Goal: Task Accomplishment & Management: Complete application form

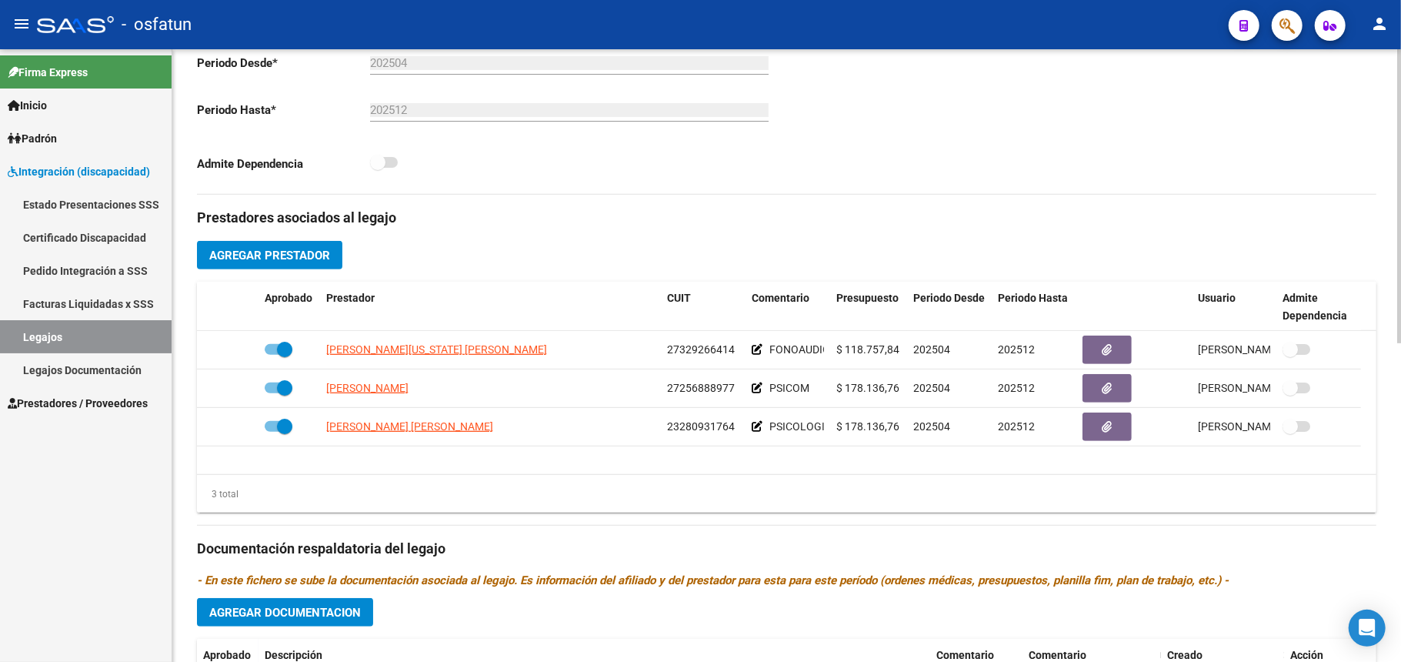
scroll to position [410, 0]
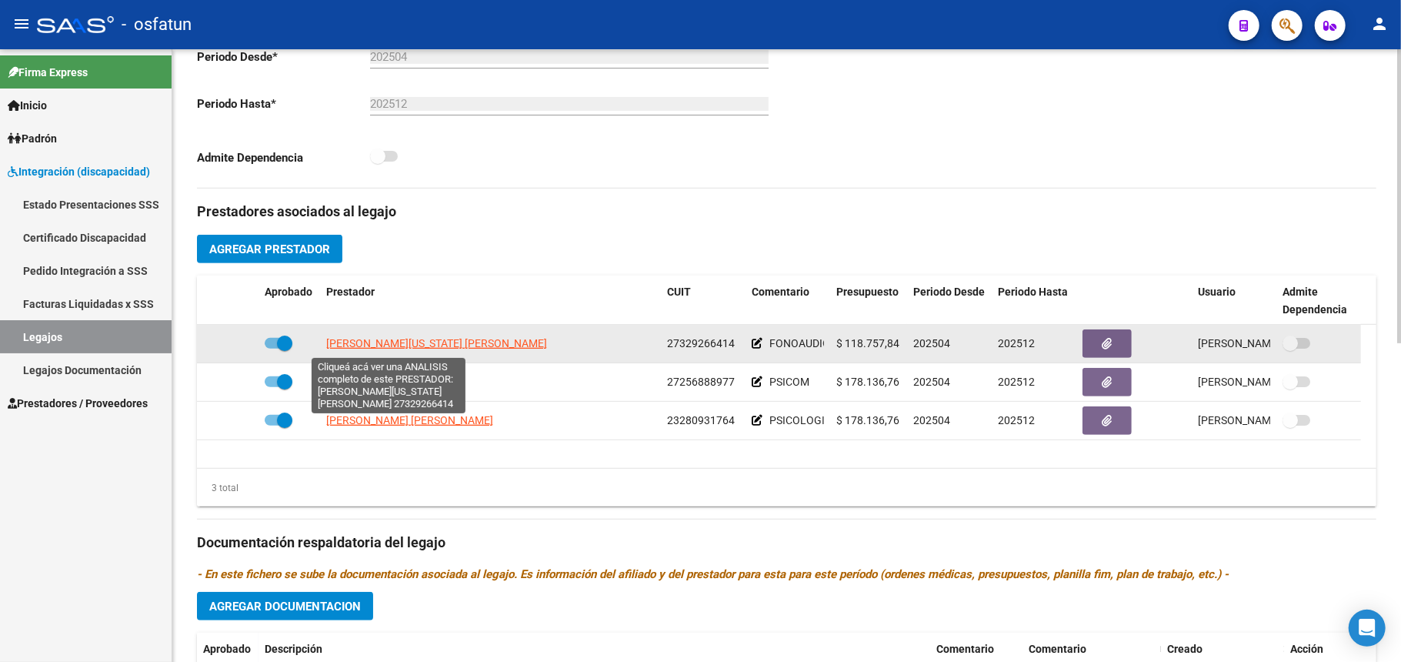
click at [388, 337] on span "[PERSON_NAME][US_STATE] [PERSON_NAME]" at bounding box center [436, 343] width 221 height 12
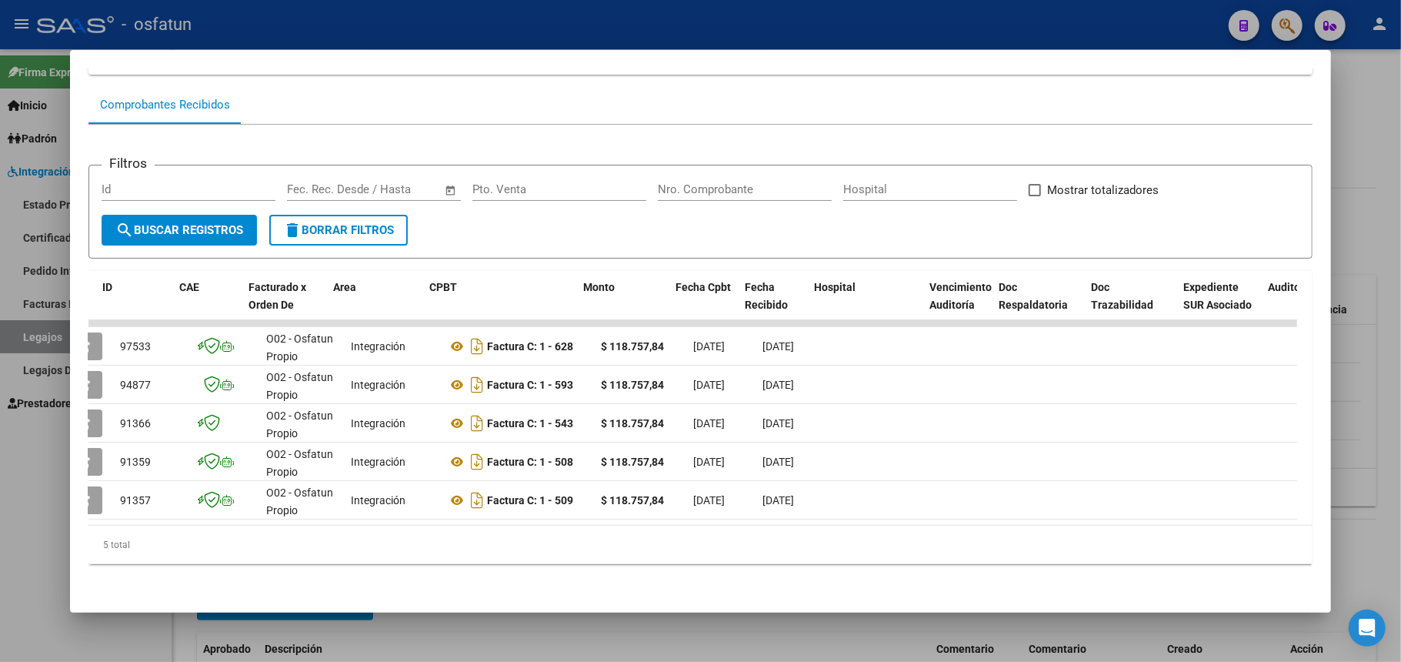
scroll to position [0, 0]
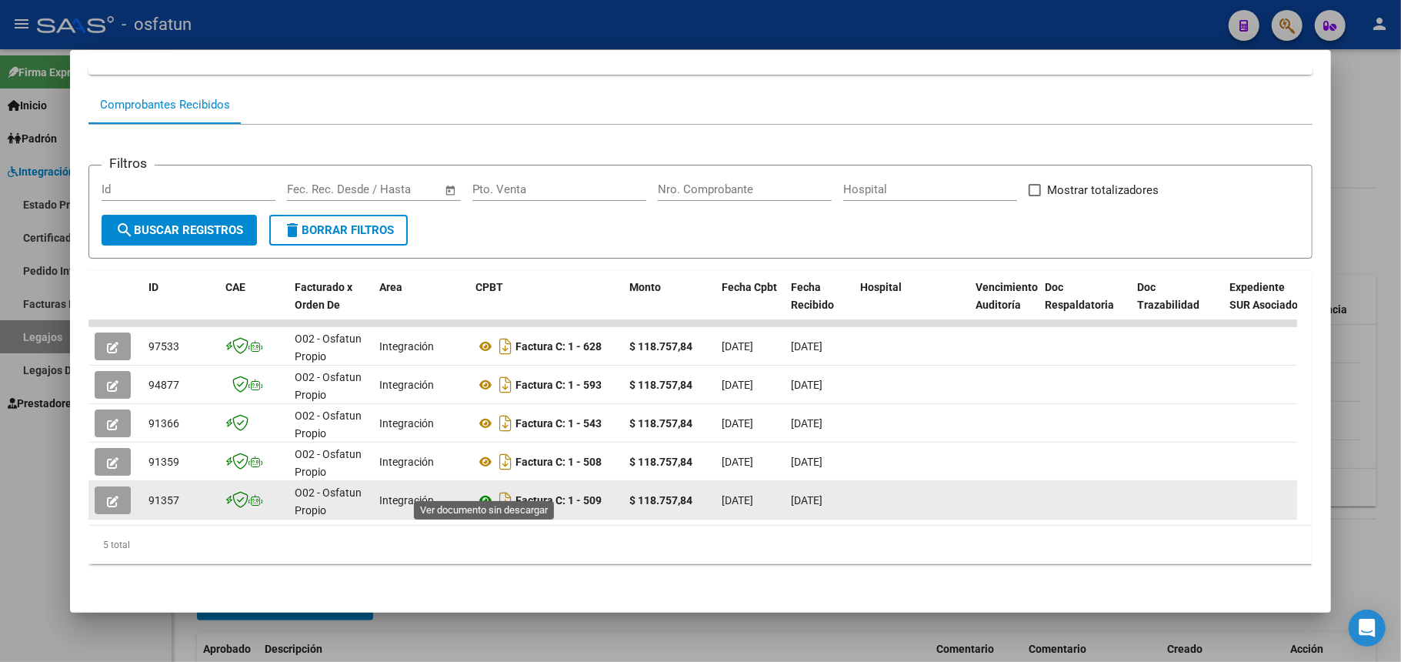
click at [484, 491] on icon at bounding box center [485, 500] width 20 height 18
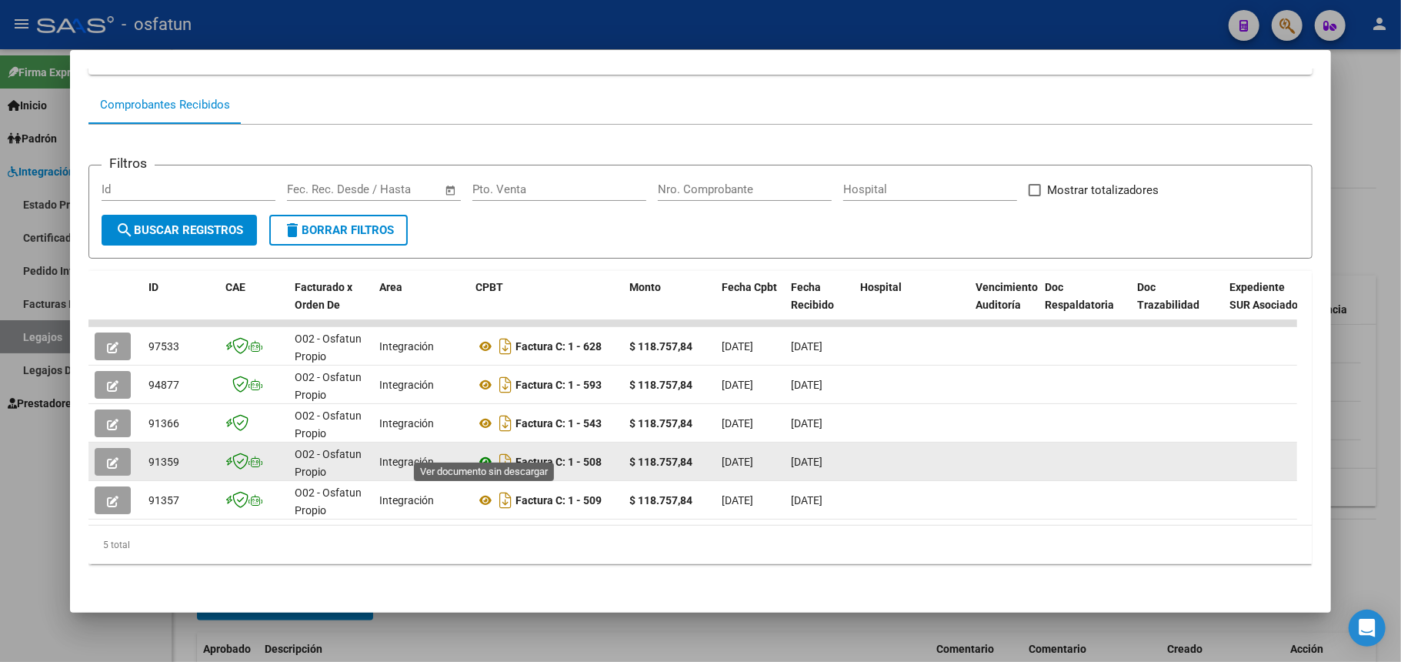
click at [487, 452] on icon at bounding box center [485, 461] width 20 height 18
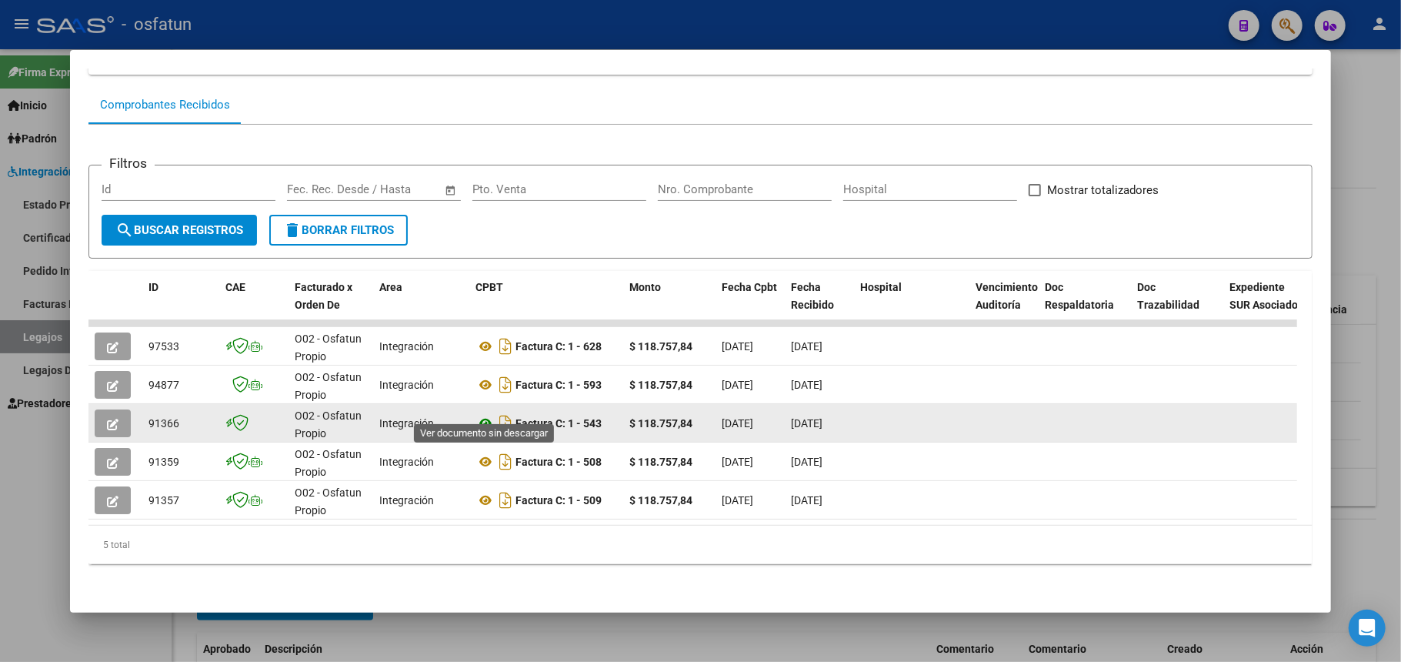
click at [483, 414] on icon at bounding box center [485, 423] width 20 height 18
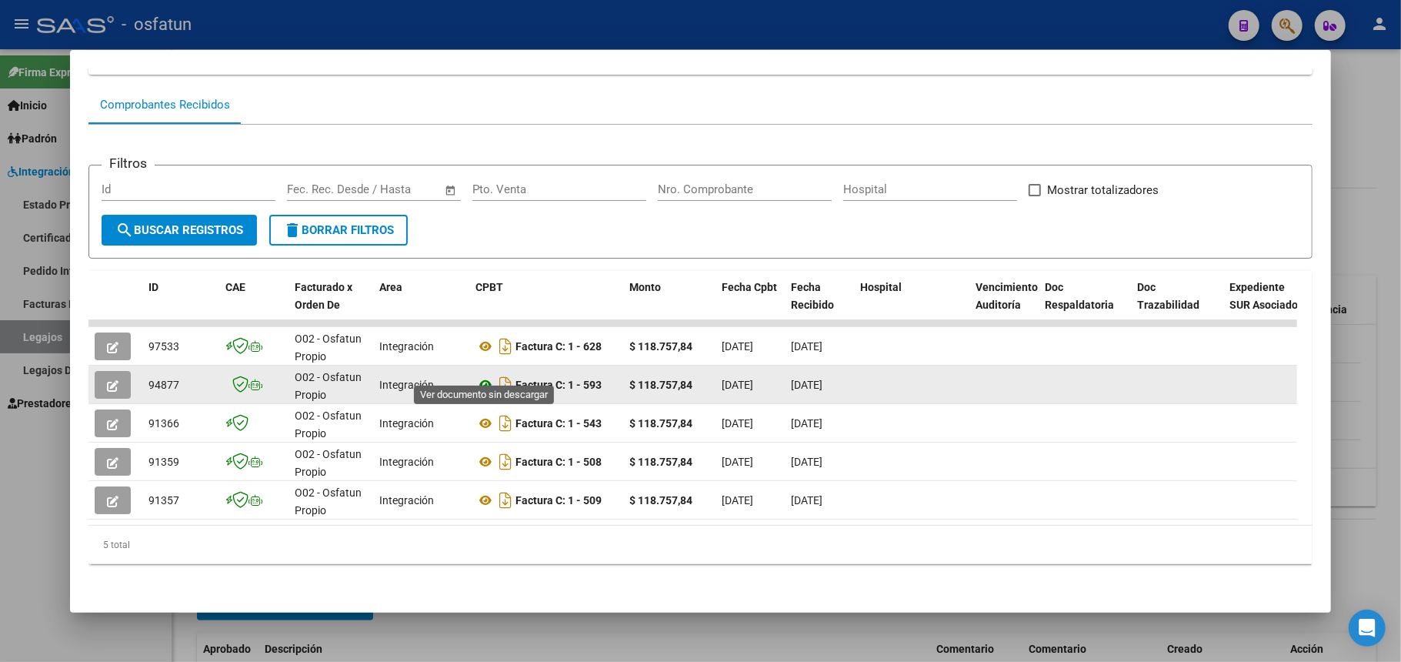
click at [486, 375] on icon at bounding box center [485, 384] width 20 height 18
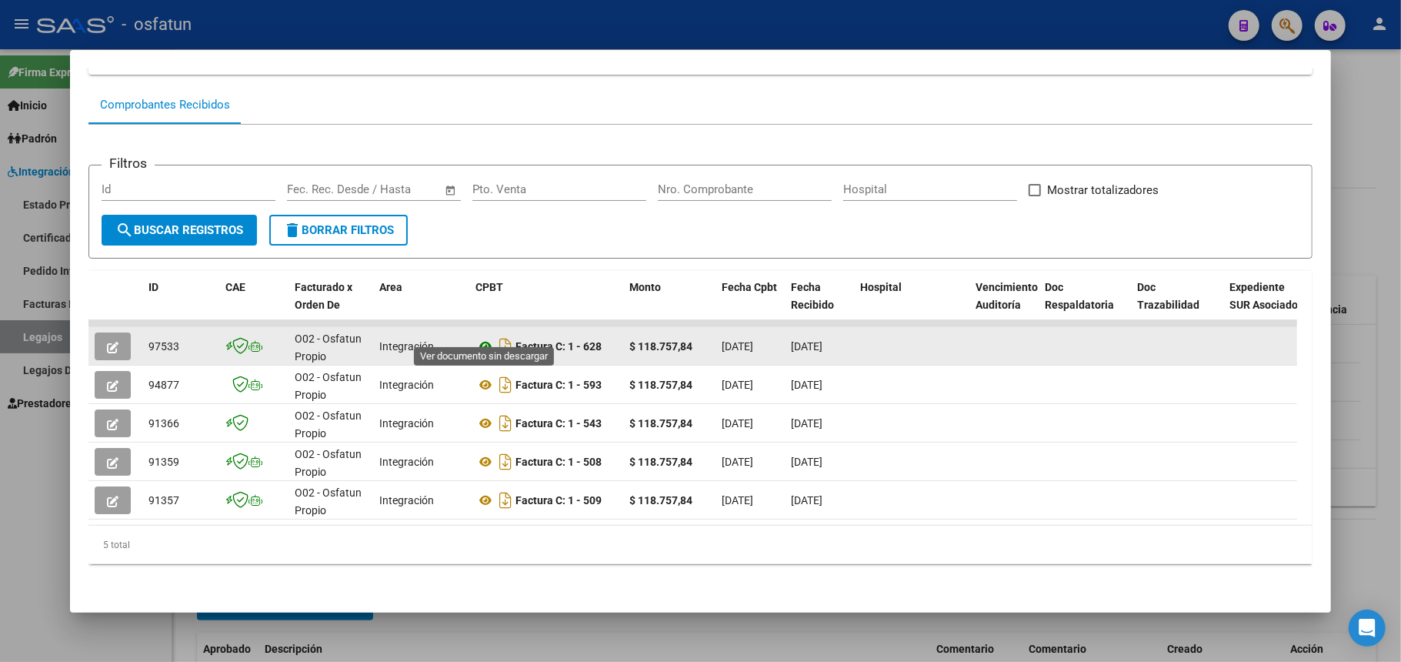
click at [482, 337] on icon at bounding box center [485, 346] width 20 height 18
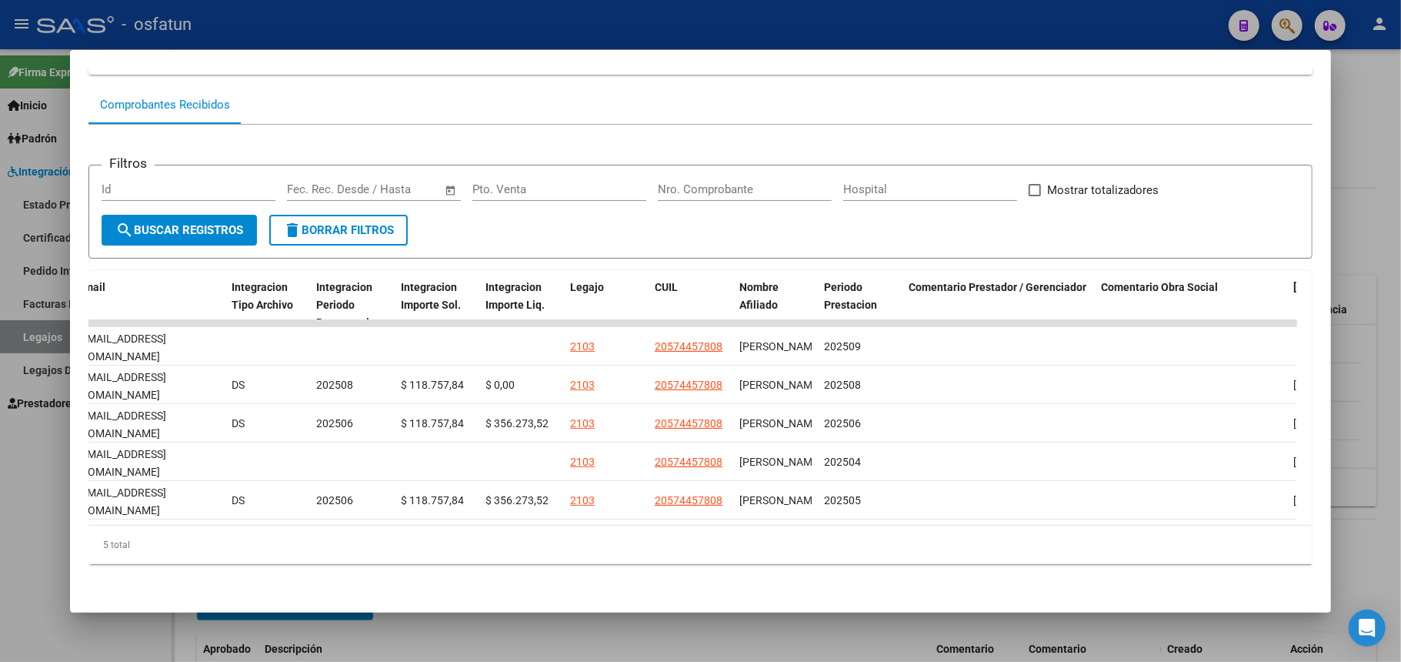
scroll to position [0, 1922]
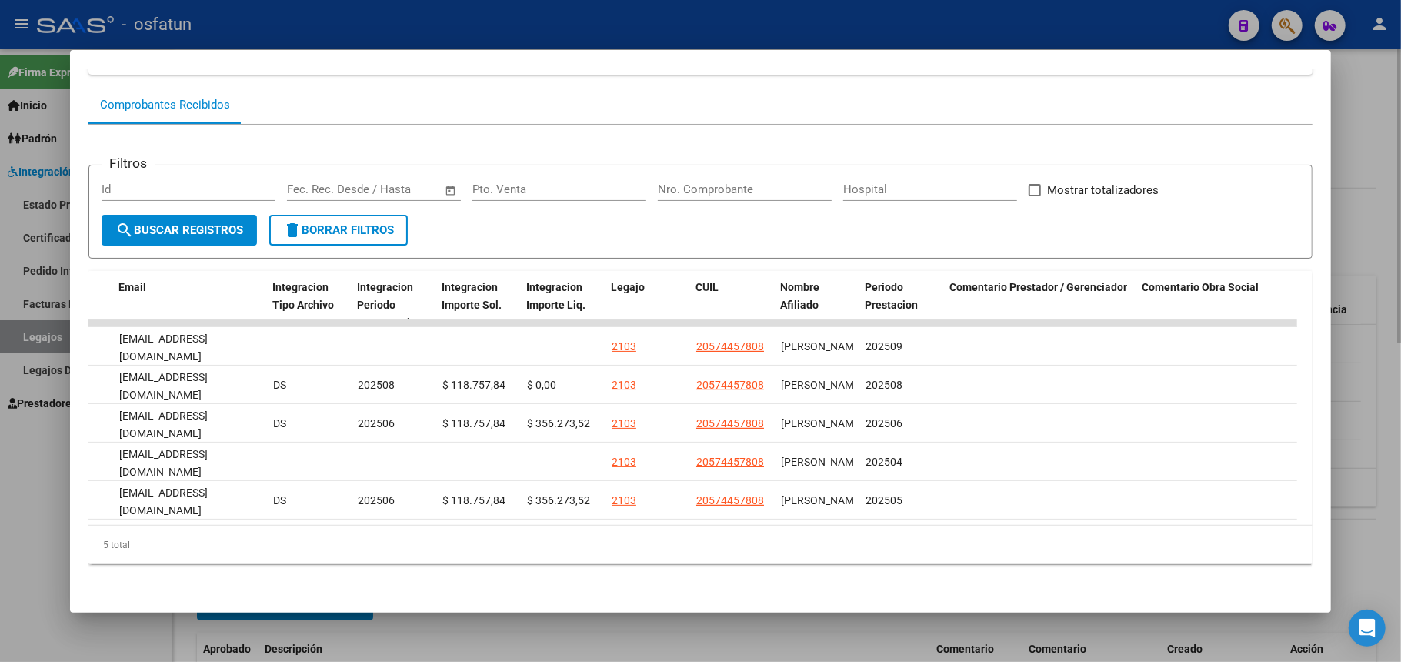
click at [1380, 175] on div at bounding box center [700, 331] width 1401 height 662
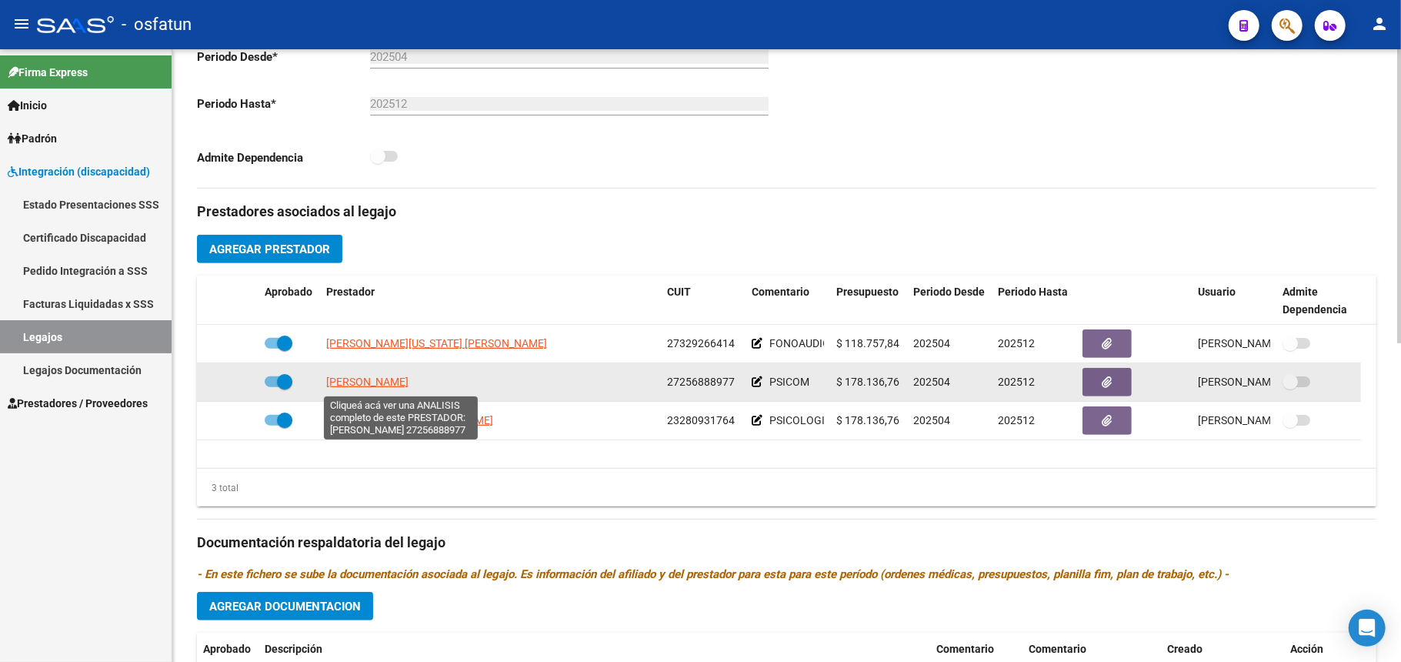
click at [408, 383] on span "[PERSON_NAME]" at bounding box center [367, 381] width 82 height 12
type textarea "27256888977"
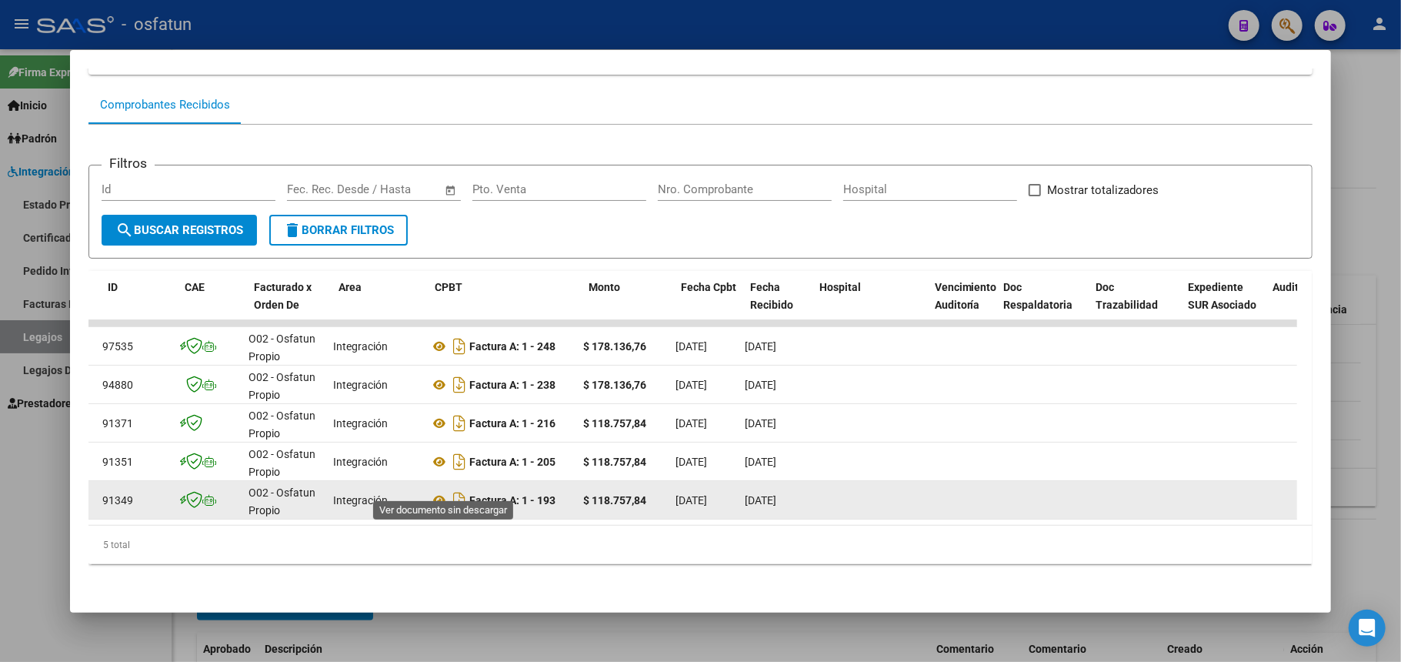
scroll to position [0, 41]
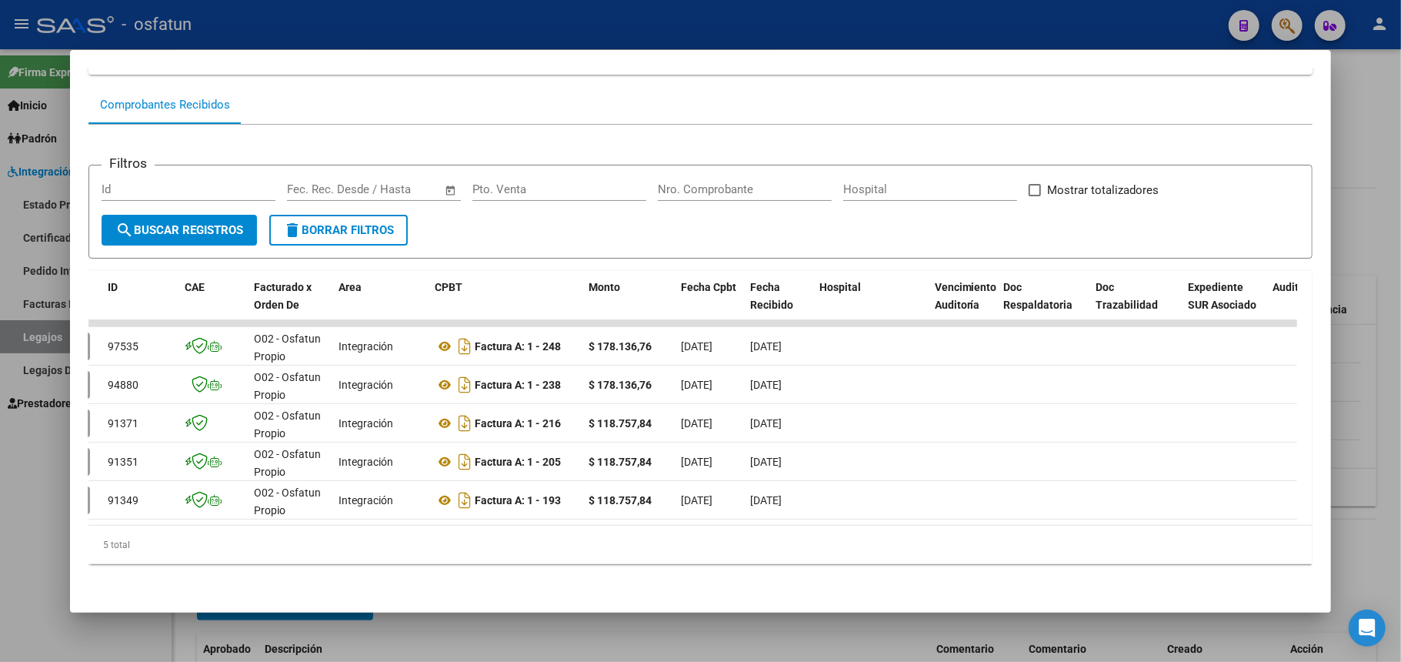
click at [568, 25] on div at bounding box center [700, 331] width 1401 height 662
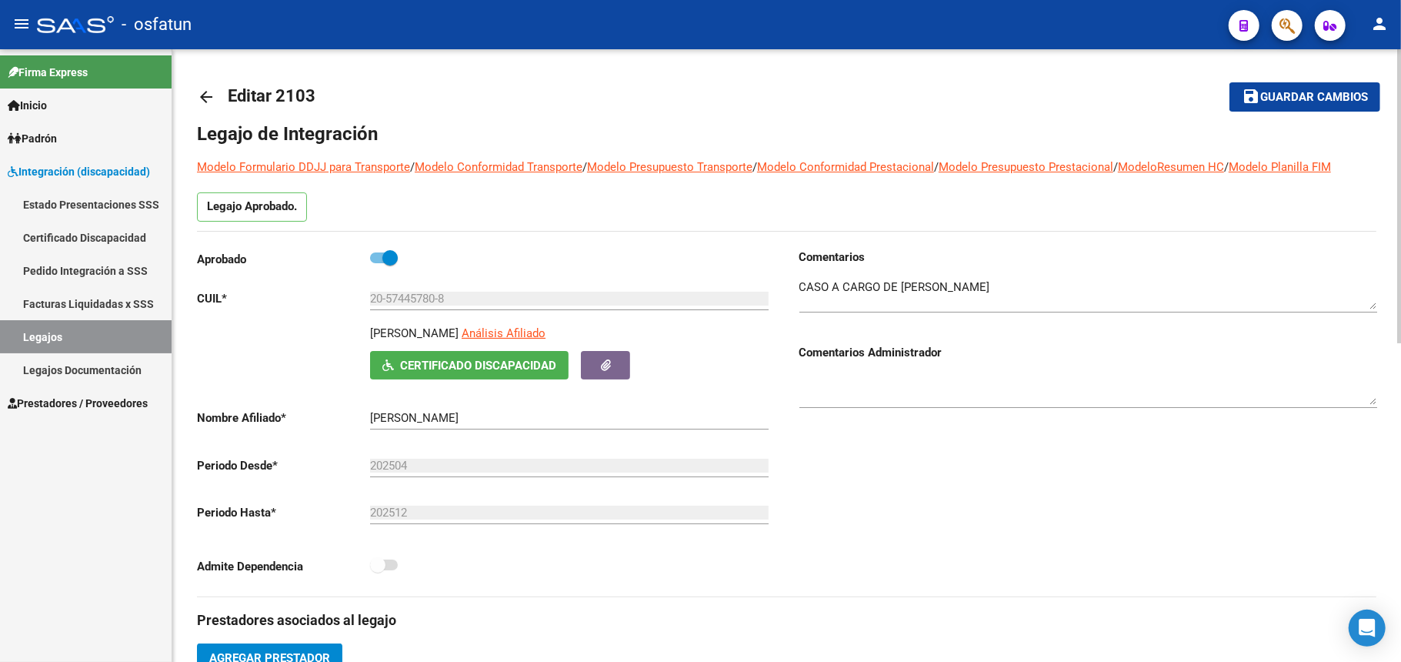
scroll to position [0, 0]
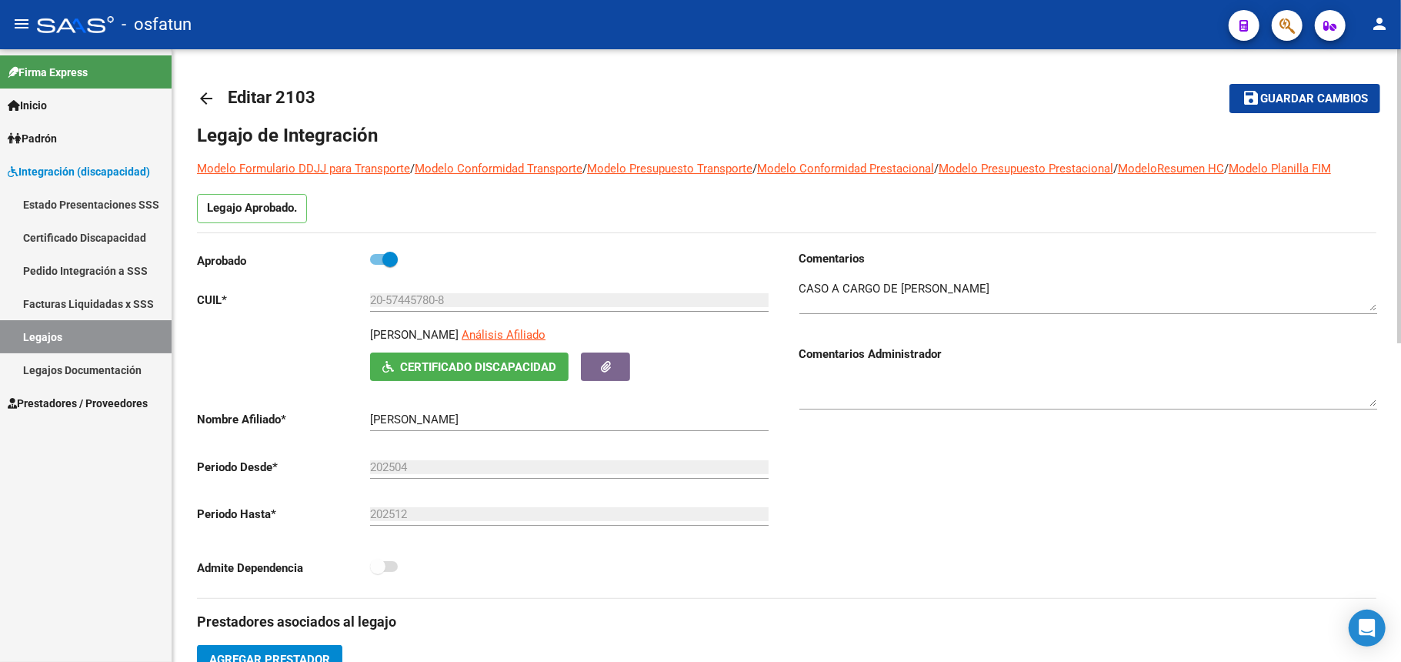
click at [426, 300] on input "20-57445780-8" at bounding box center [569, 300] width 399 height 14
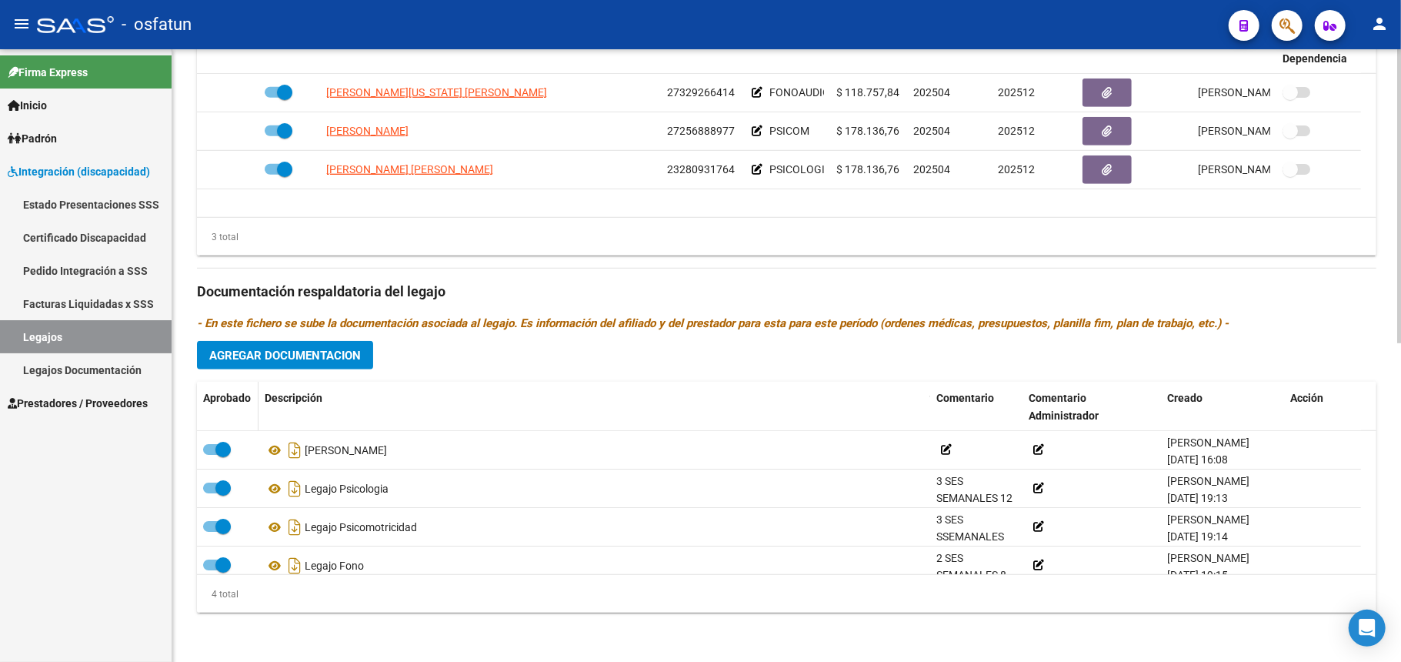
scroll to position [355, 0]
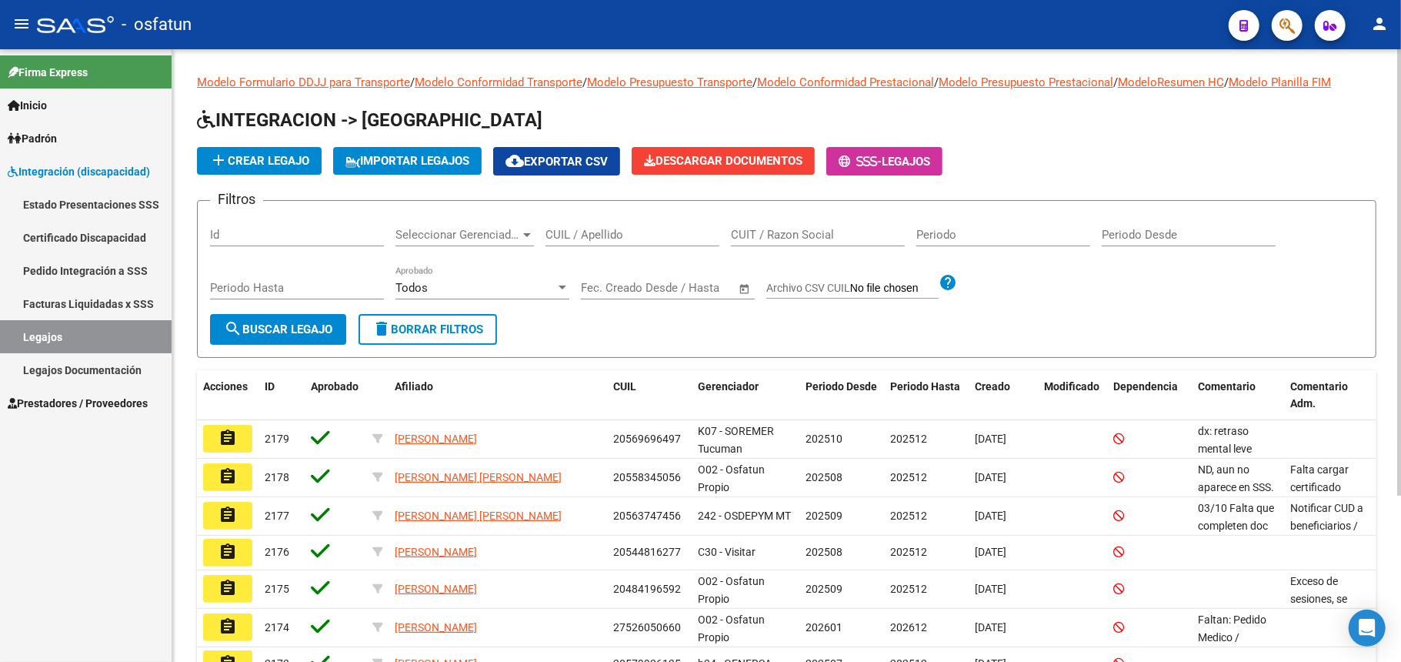
click at [606, 232] on input "CUIL / Apellido" at bounding box center [632, 235] width 174 height 14
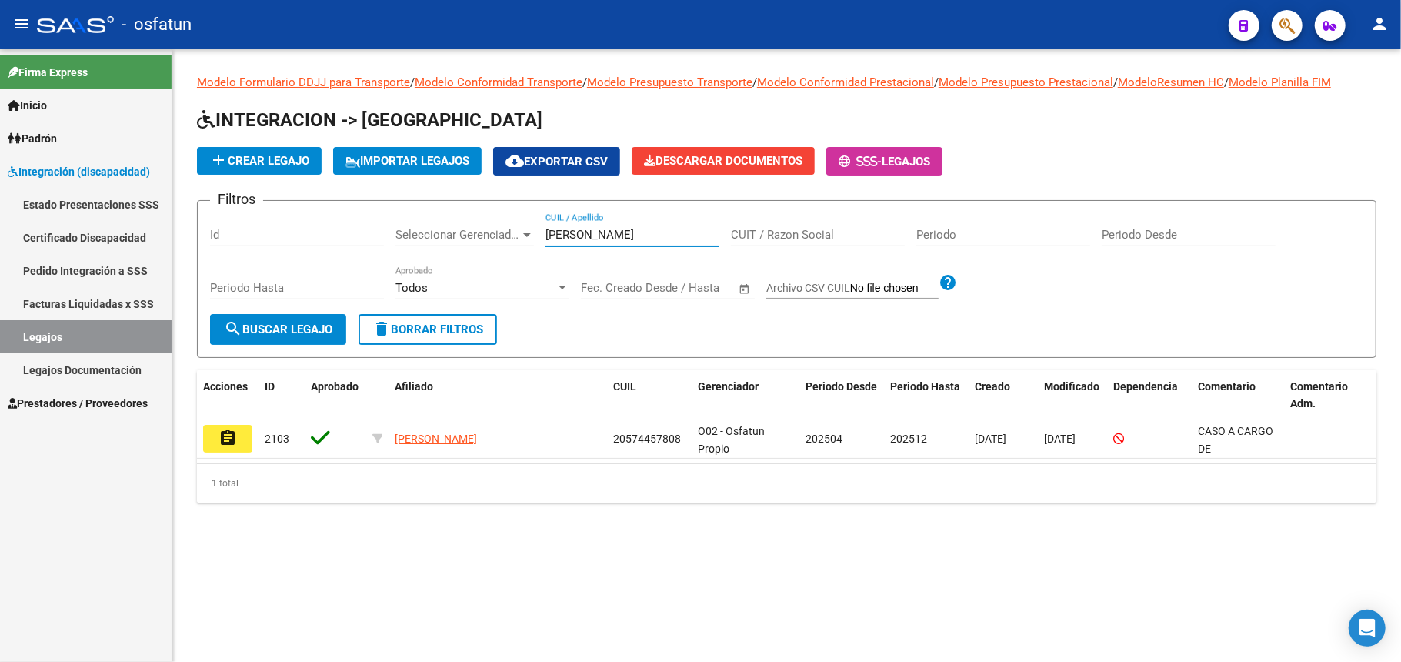
type input "[PERSON_NAME]"
click at [88, 409] on span "Prestadores / Proveedores" at bounding box center [78, 403] width 140 height 17
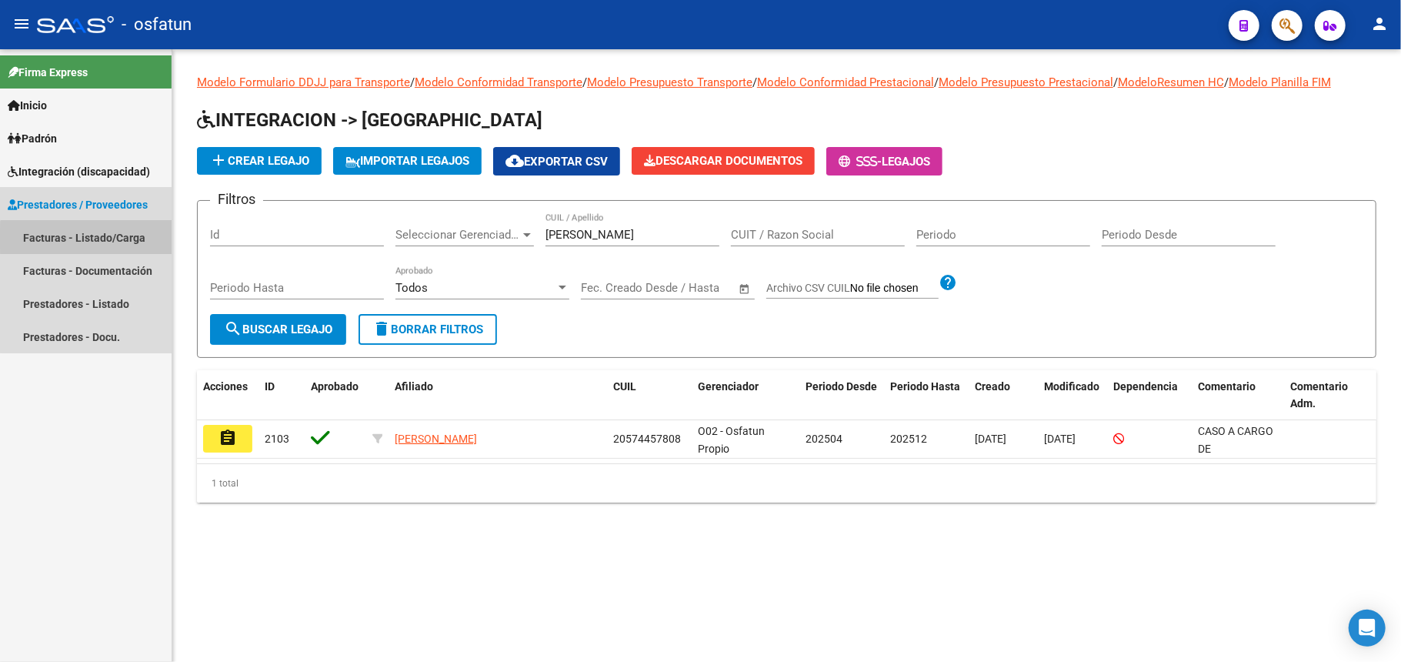
click at [91, 239] on link "Facturas - Listado/Carga" at bounding box center [86, 237] width 172 height 33
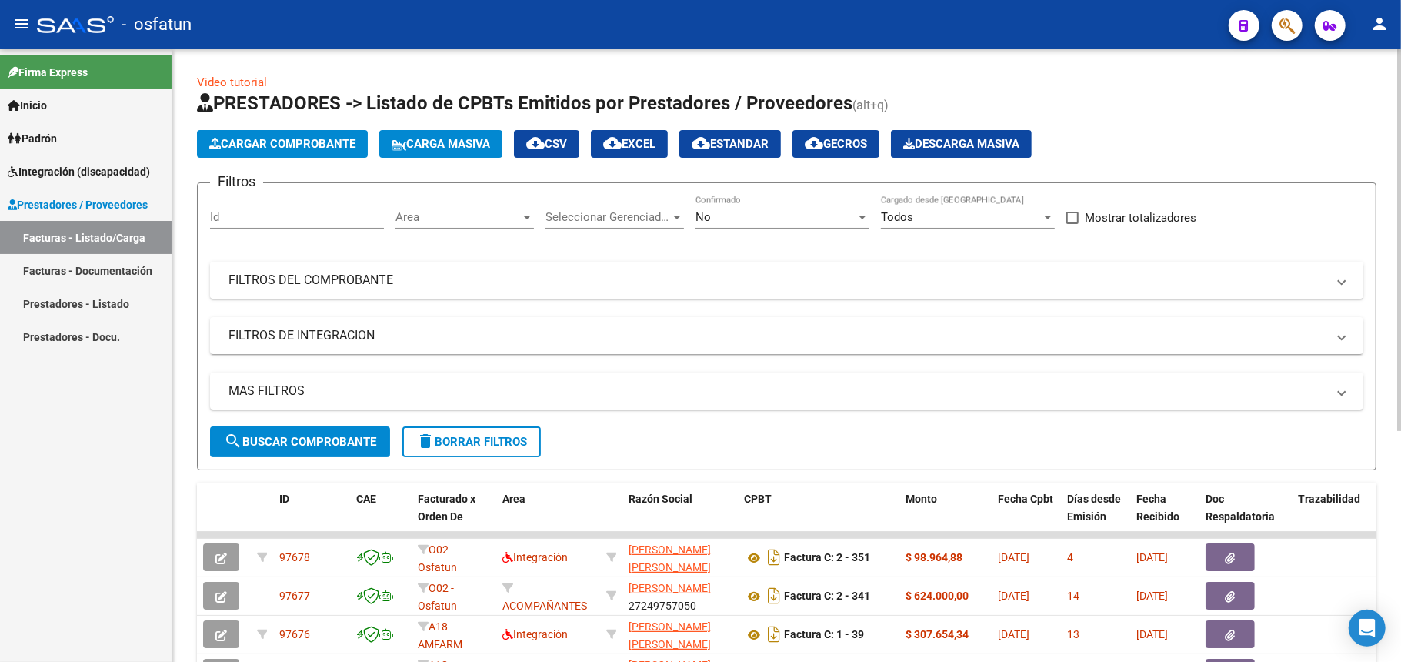
click at [366, 272] on mat-panel-title "FILTROS DEL COMPROBANTE" at bounding box center [778, 280] width 1098 height 17
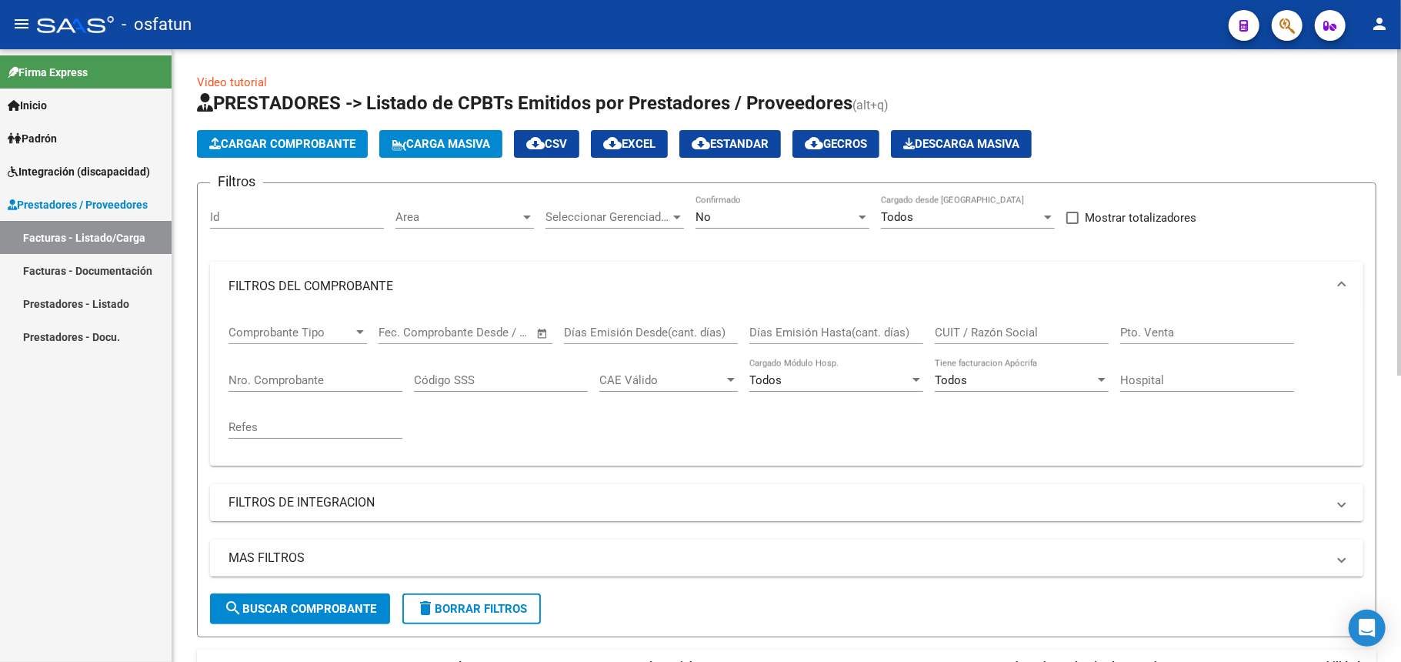
click at [364, 274] on mat-expansion-panel-header "FILTROS DEL COMPROBANTE" at bounding box center [786, 286] width 1153 height 49
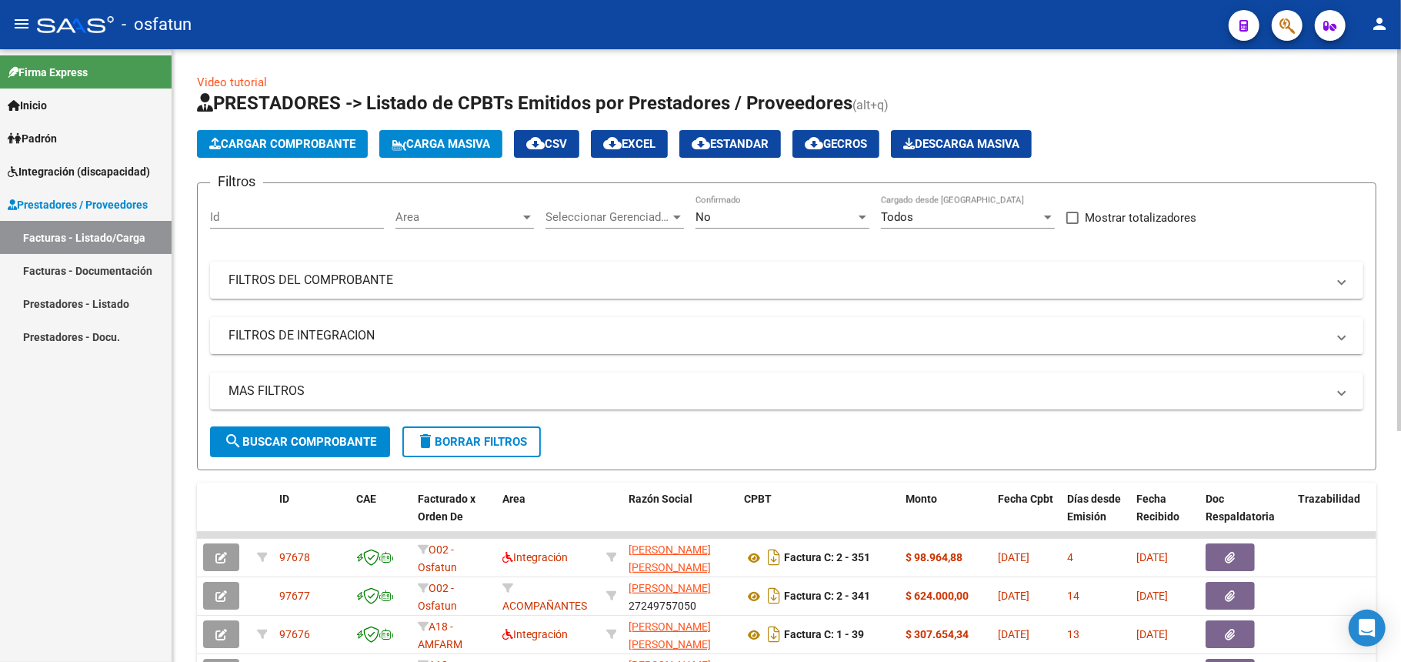
click at [333, 332] on mat-panel-title "FILTROS DE INTEGRACION" at bounding box center [778, 335] width 1098 height 17
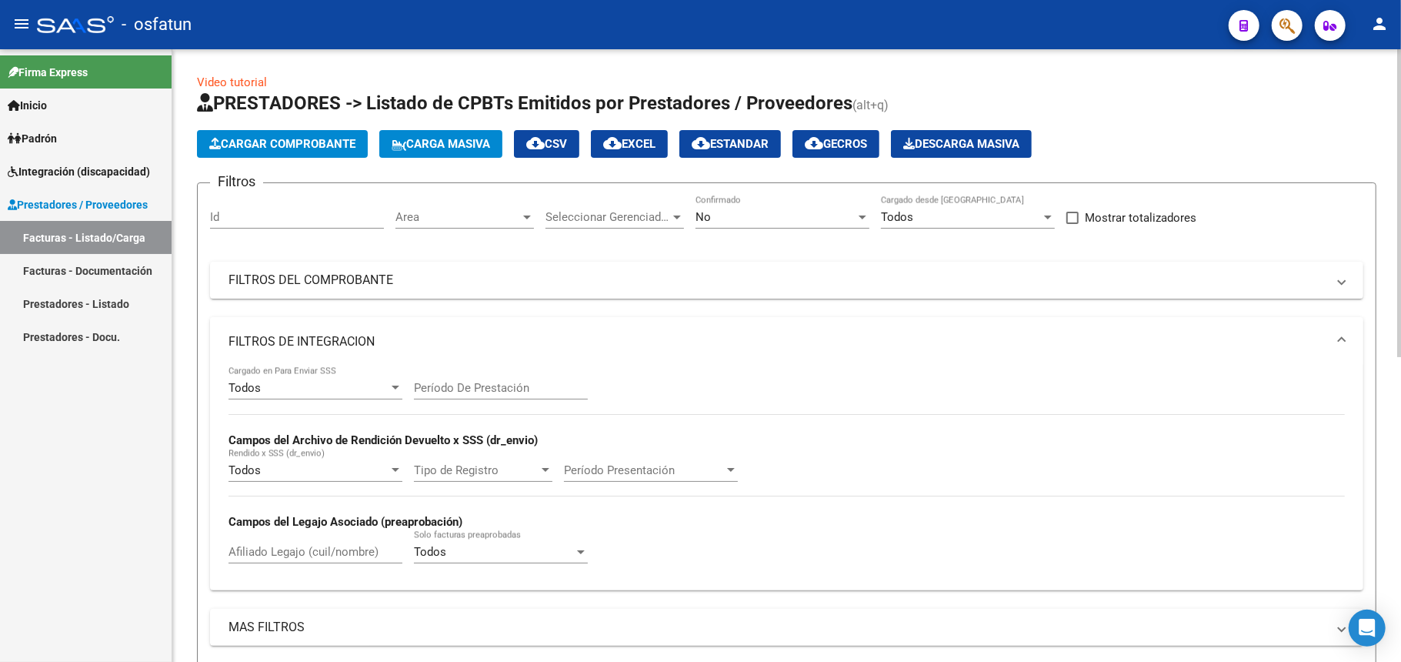
click at [363, 328] on mat-expansion-panel-header "FILTROS DE INTEGRACION" at bounding box center [786, 341] width 1153 height 49
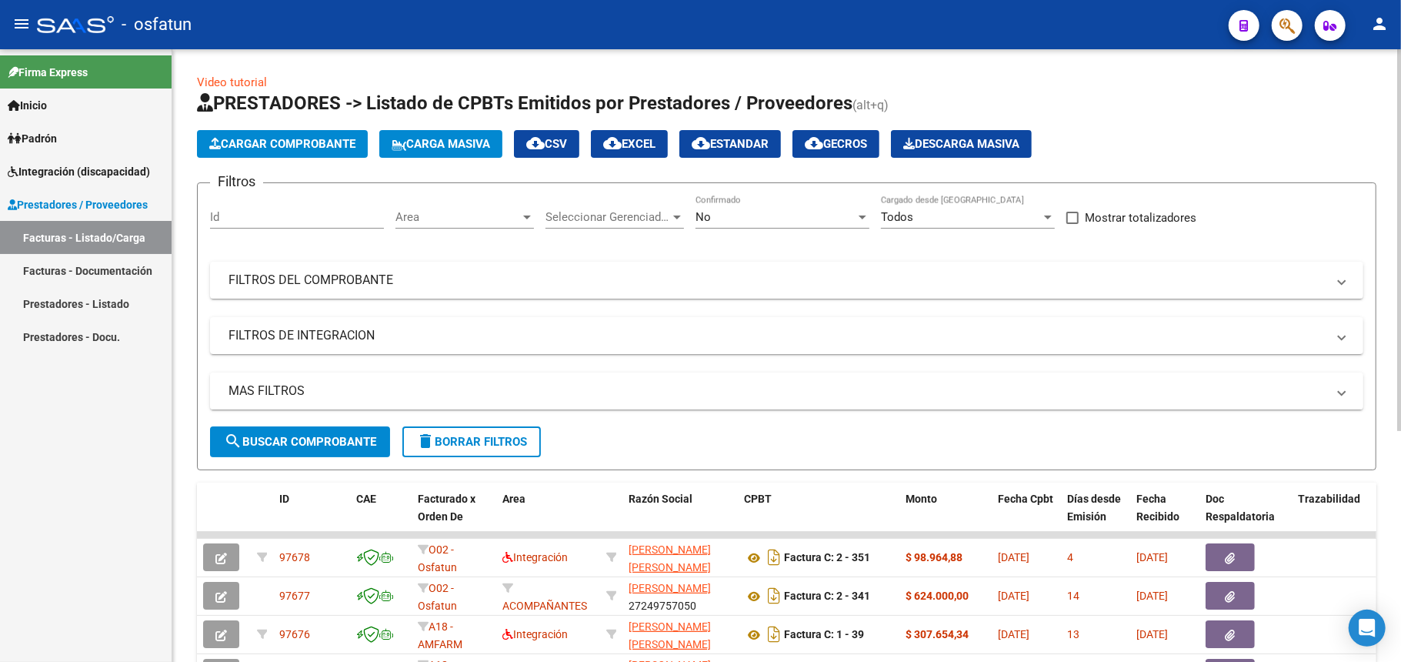
click at [292, 383] on mat-panel-title "MAS FILTROS" at bounding box center [778, 390] width 1098 height 17
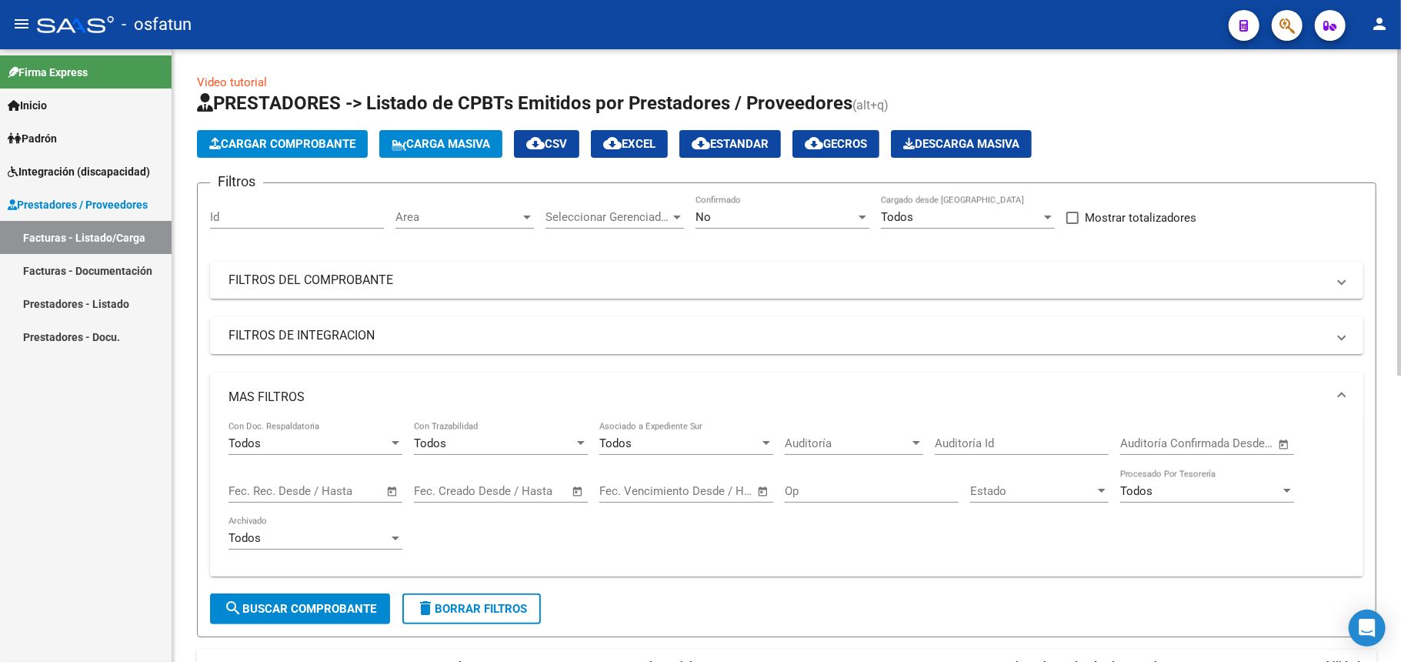
click at [293, 389] on mat-panel-title "MAS FILTROS" at bounding box center [778, 397] width 1098 height 17
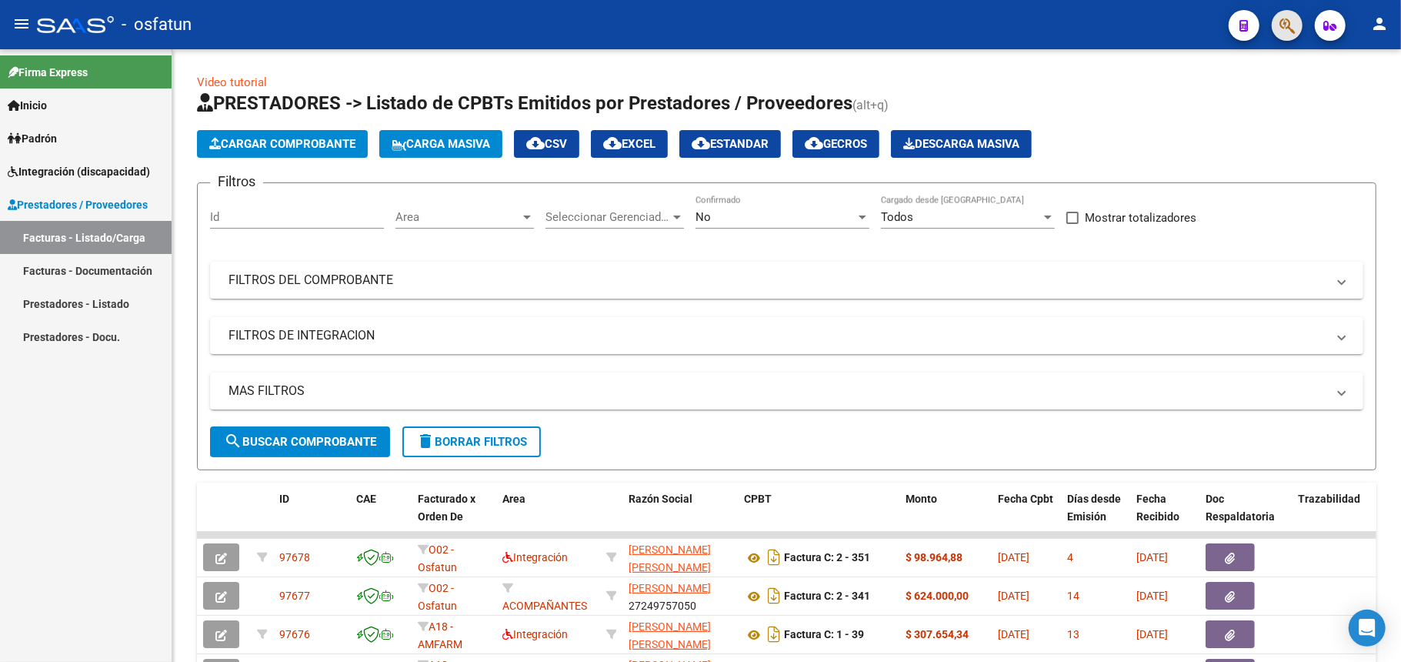
click at [1278, 22] on button "button" at bounding box center [1287, 25] width 31 height 31
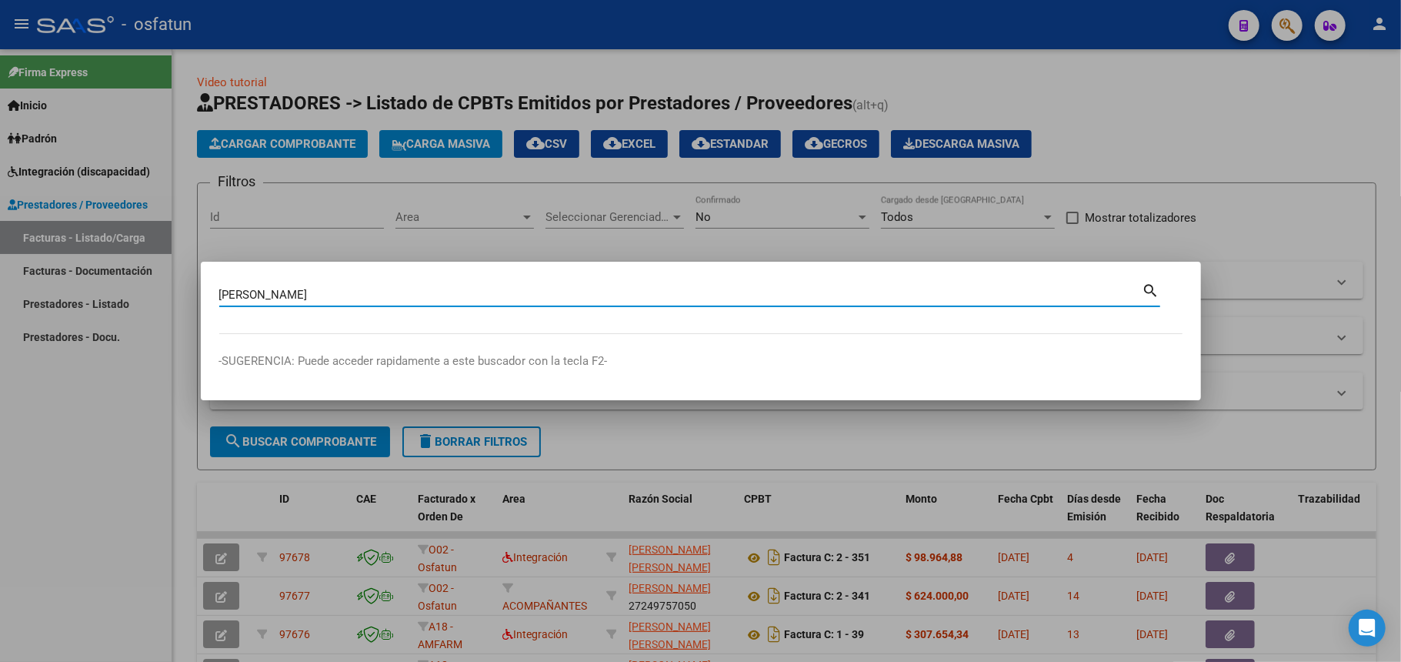
type input "[PERSON_NAME]"
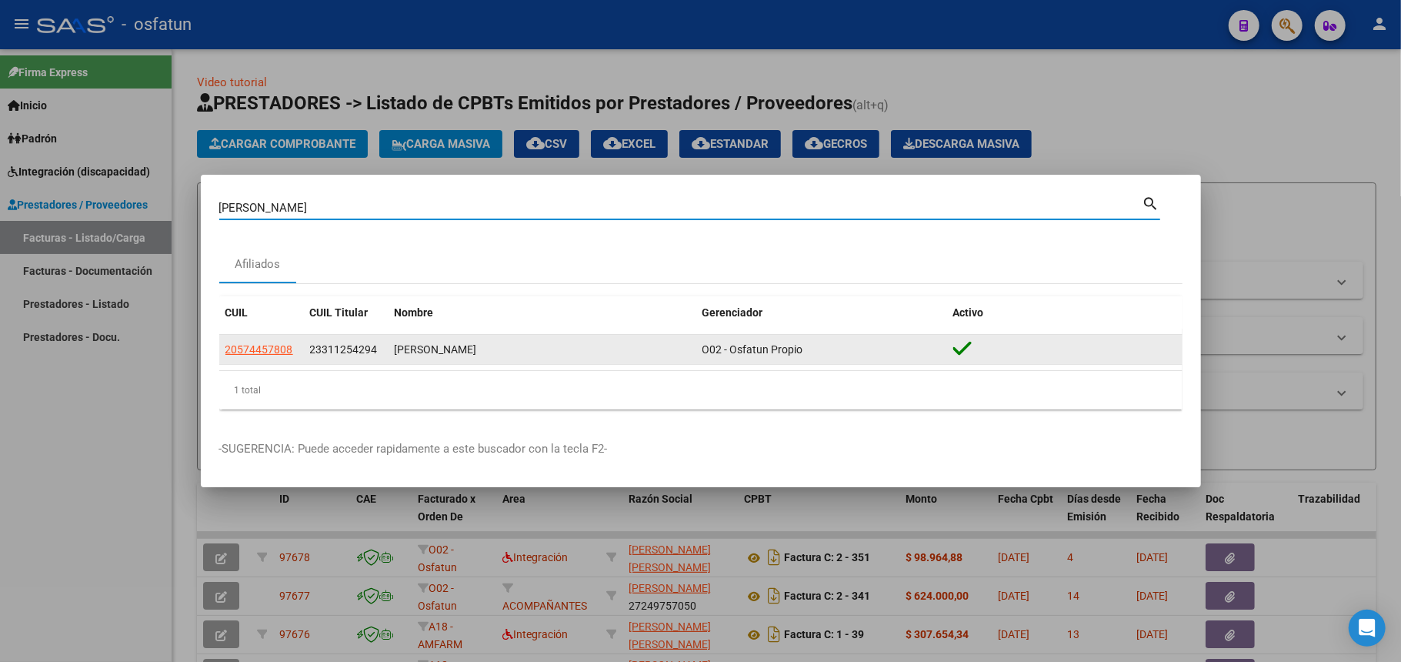
click at [263, 359] on datatable-body-cell "20574457808" at bounding box center [261, 350] width 85 height 30
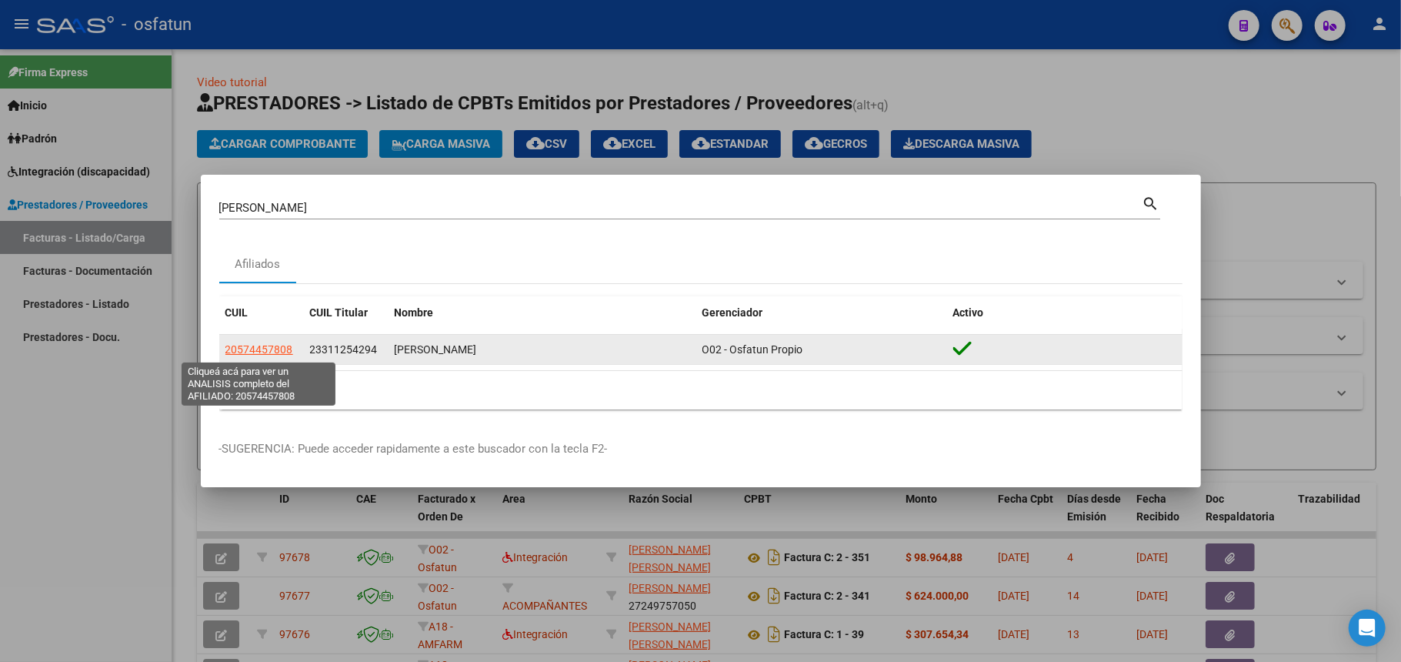
click at [266, 352] on span "20574457808" at bounding box center [259, 349] width 68 height 12
type textarea "20574457808"
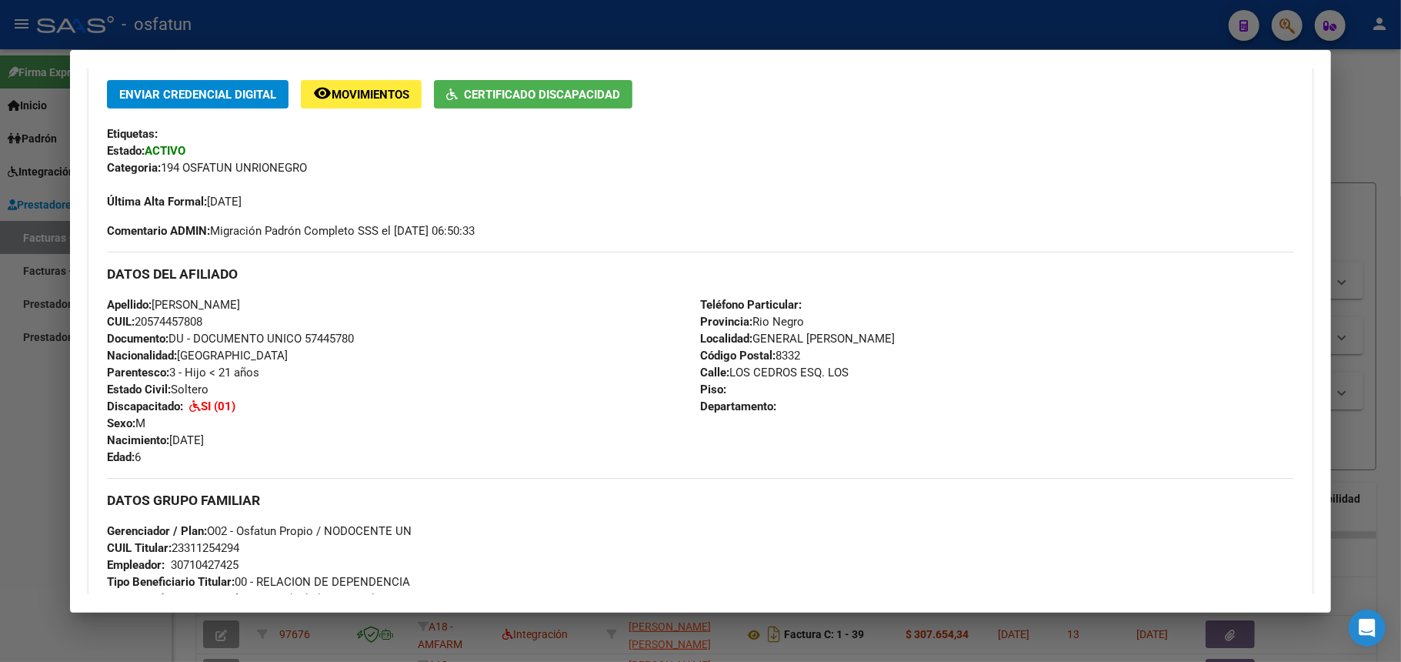
scroll to position [718, 0]
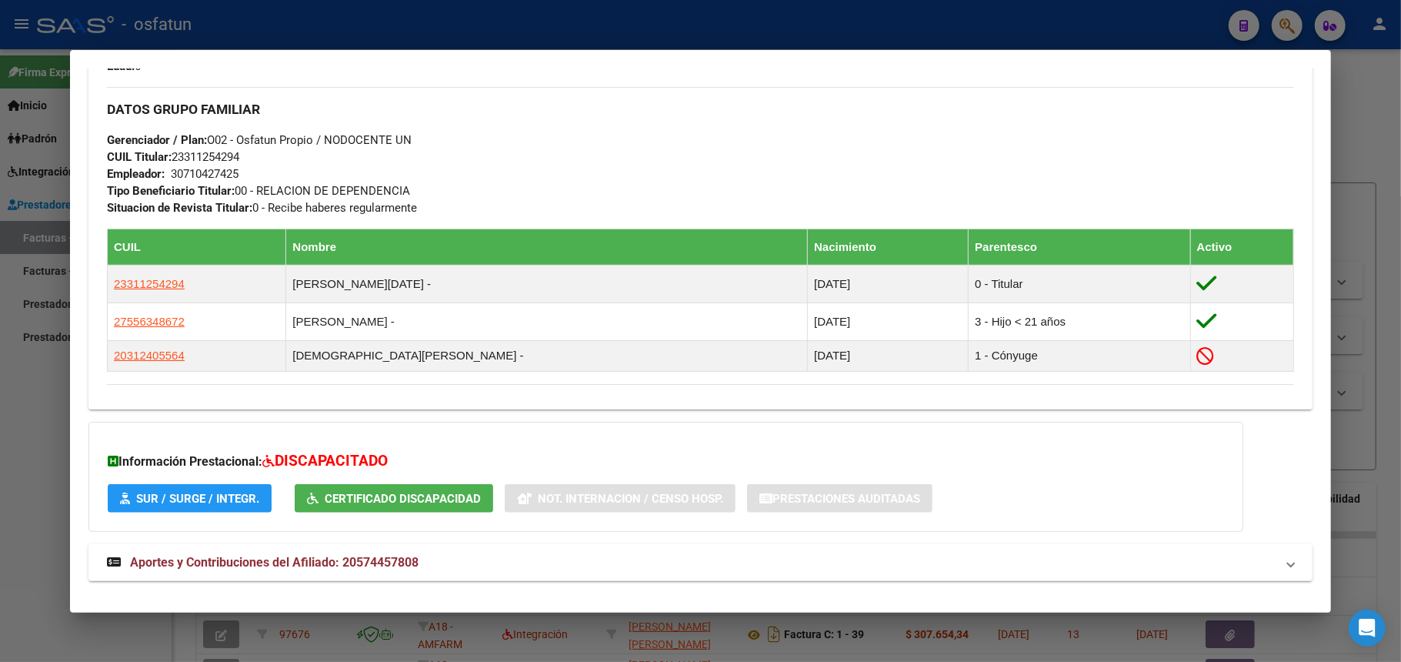
click at [204, 488] on button "SUR / SURGE / INTEGR." at bounding box center [190, 498] width 164 height 28
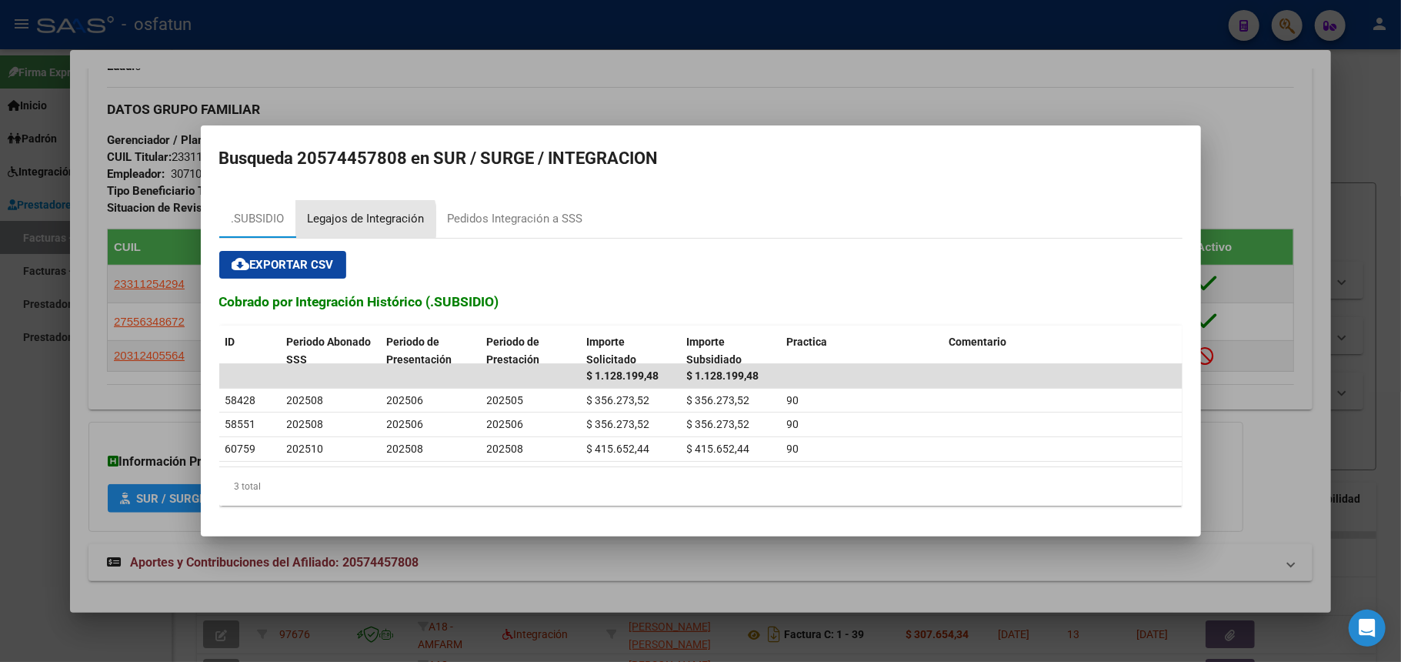
click at [359, 220] on div "Legajos de Integración" at bounding box center [366, 219] width 117 height 18
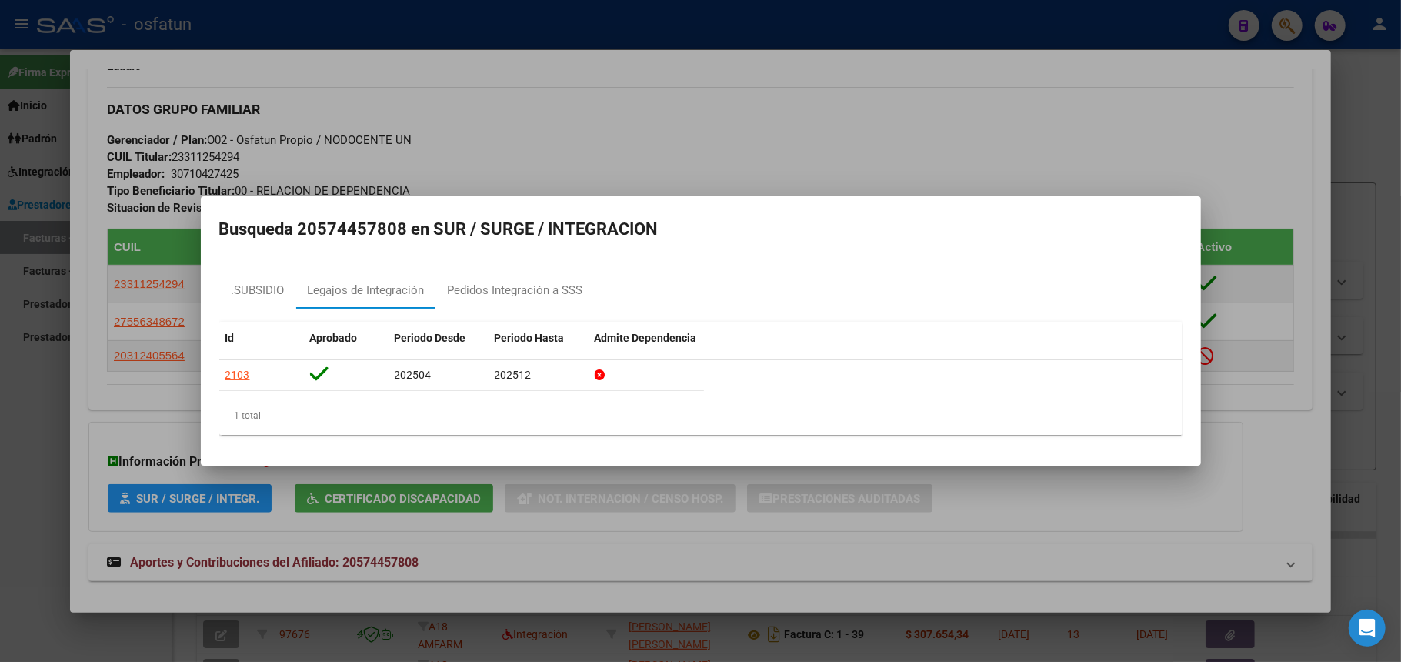
click at [527, 244] on mat-dialog-container "Busqueda 20574457808 en SUR / SURGE / INTEGRACION .SUBSIDIO Legajos de Integrac…" at bounding box center [701, 330] width 1000 height 269
click at [502, 286] on div "Pedidos Integración a SSS" at bounding box center [515, 291] width 135 height 18
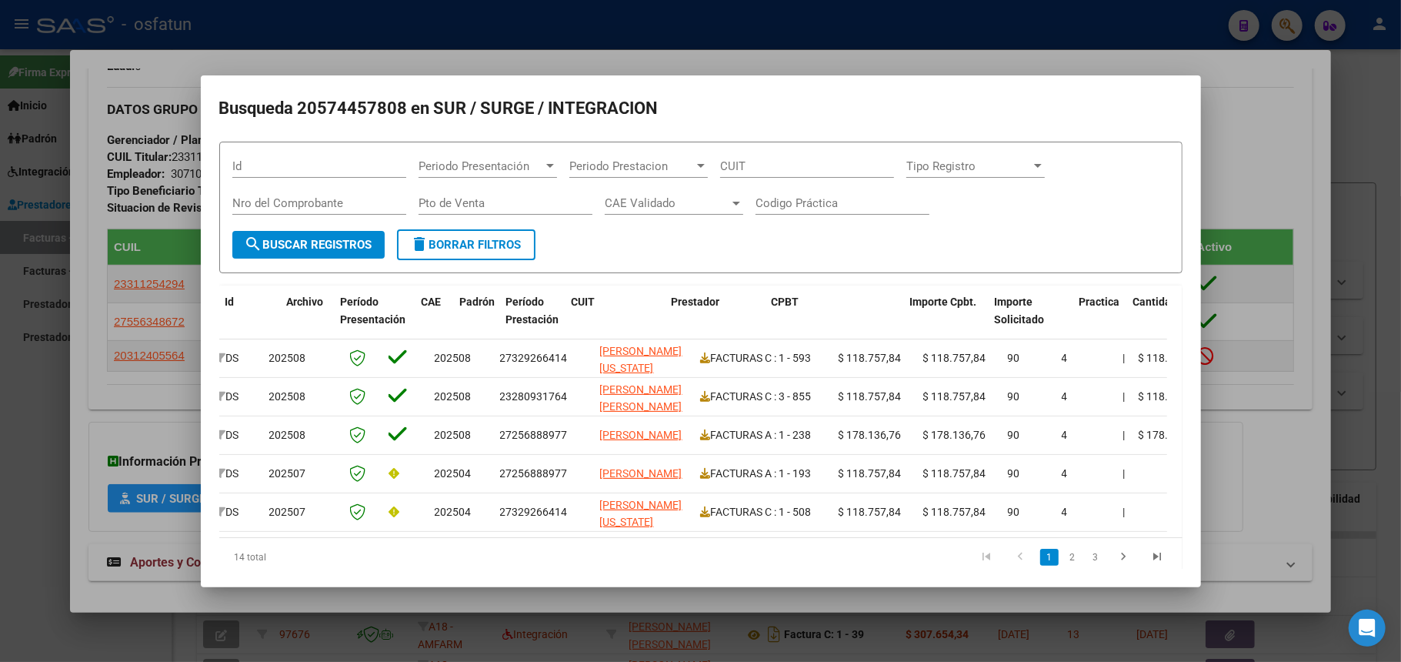
scroll to position [0, 0]
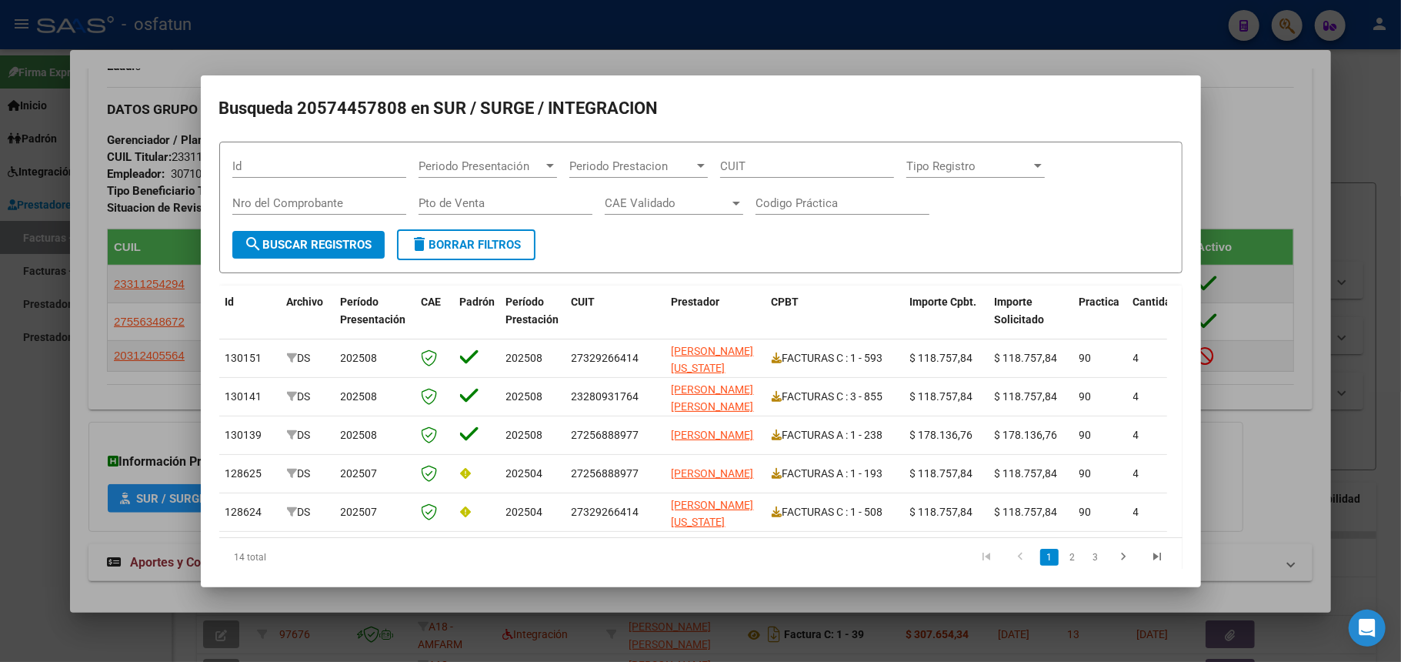
click at [1266, 164] on div at bounding box center [700, 331] width 1401 height 662
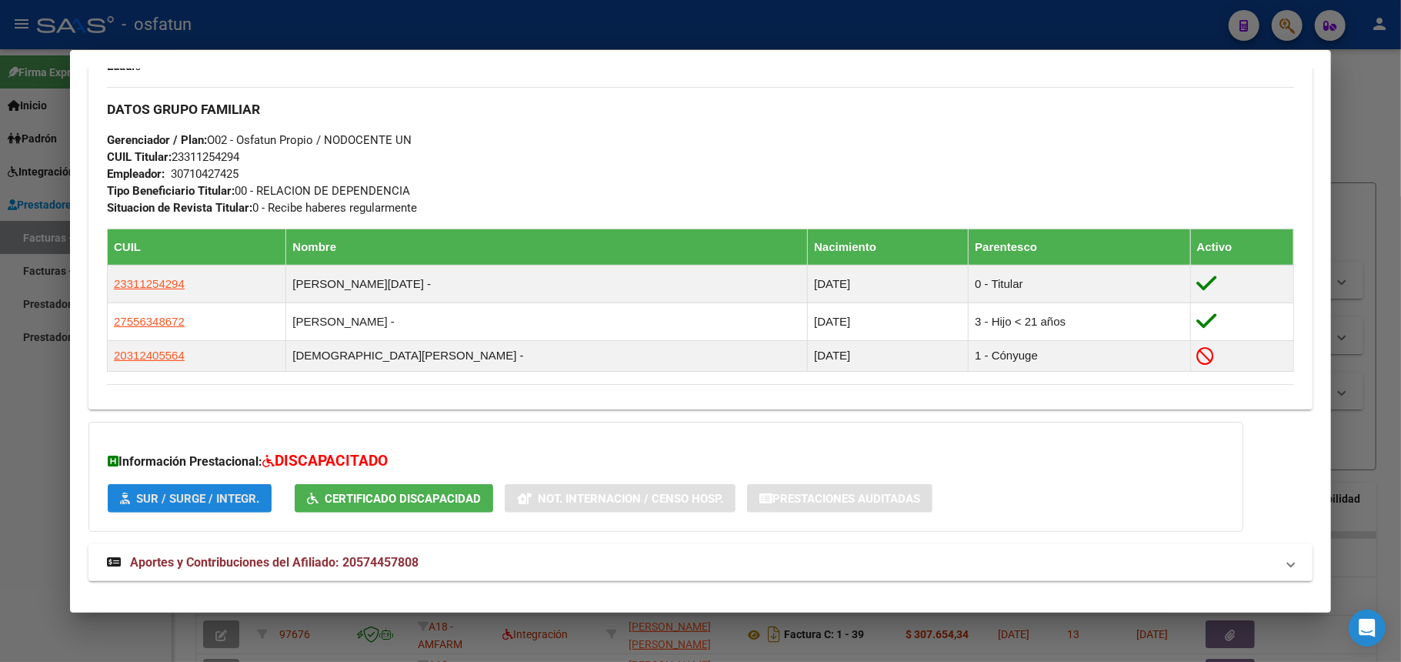
click at [188, 502] on span "SUR / SURGE / INTEGR." at bounding box center [197, 499] width 123 height 14
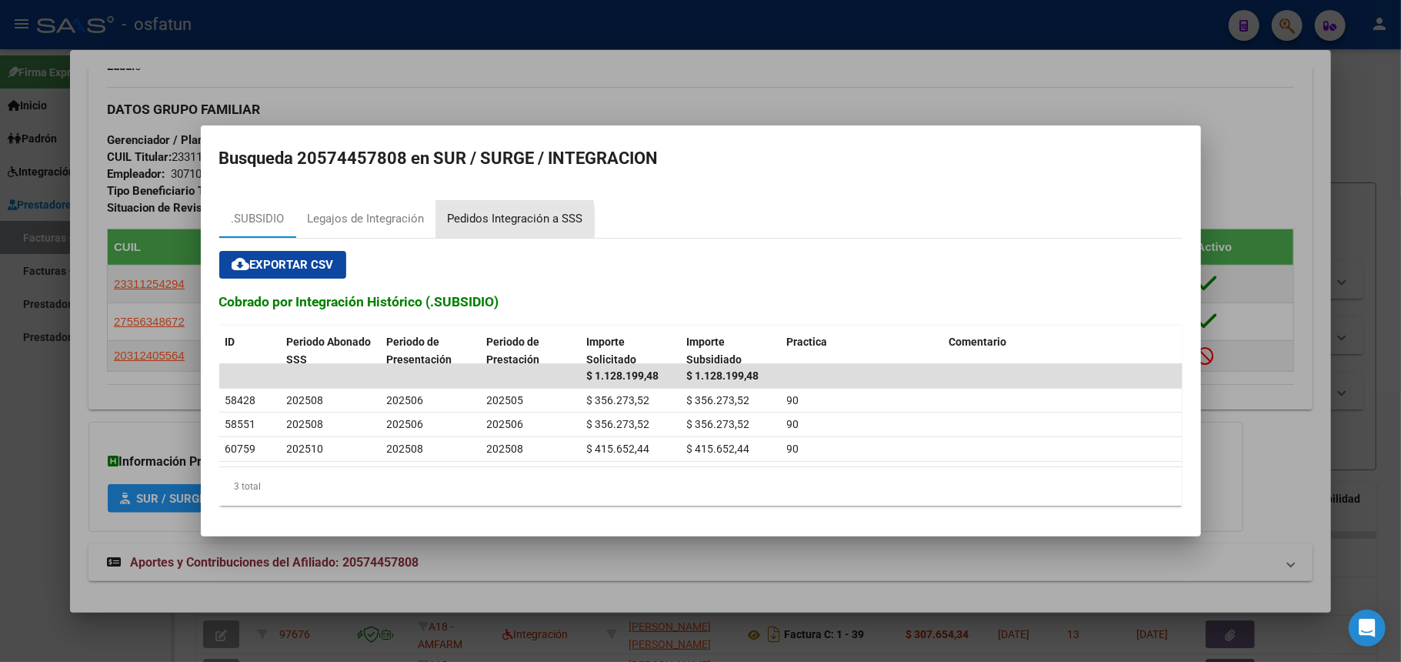
click at [475, 220] on div "Pedidos Integración a SSS" at bounding box center [515, 219] width 135 height 18
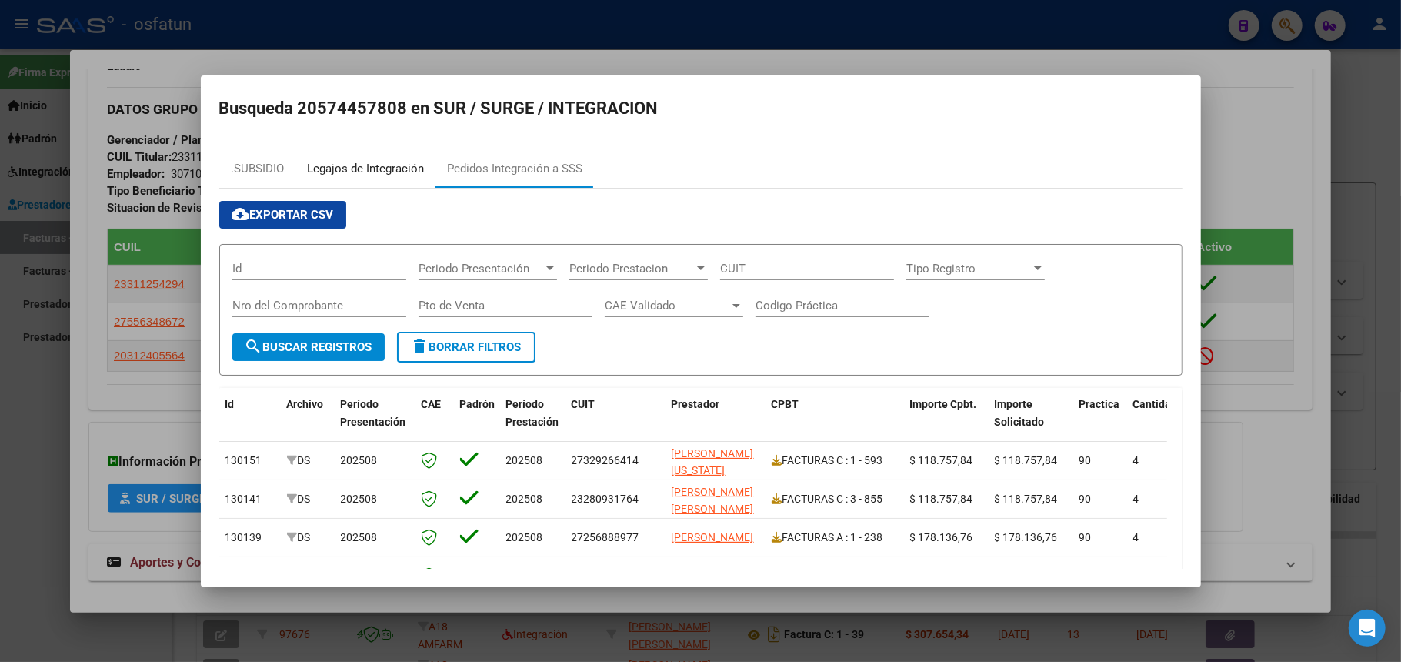
click at [367, 164] on div "Legajos de Integración" at bounding box center [366, 169] width 117 height 18
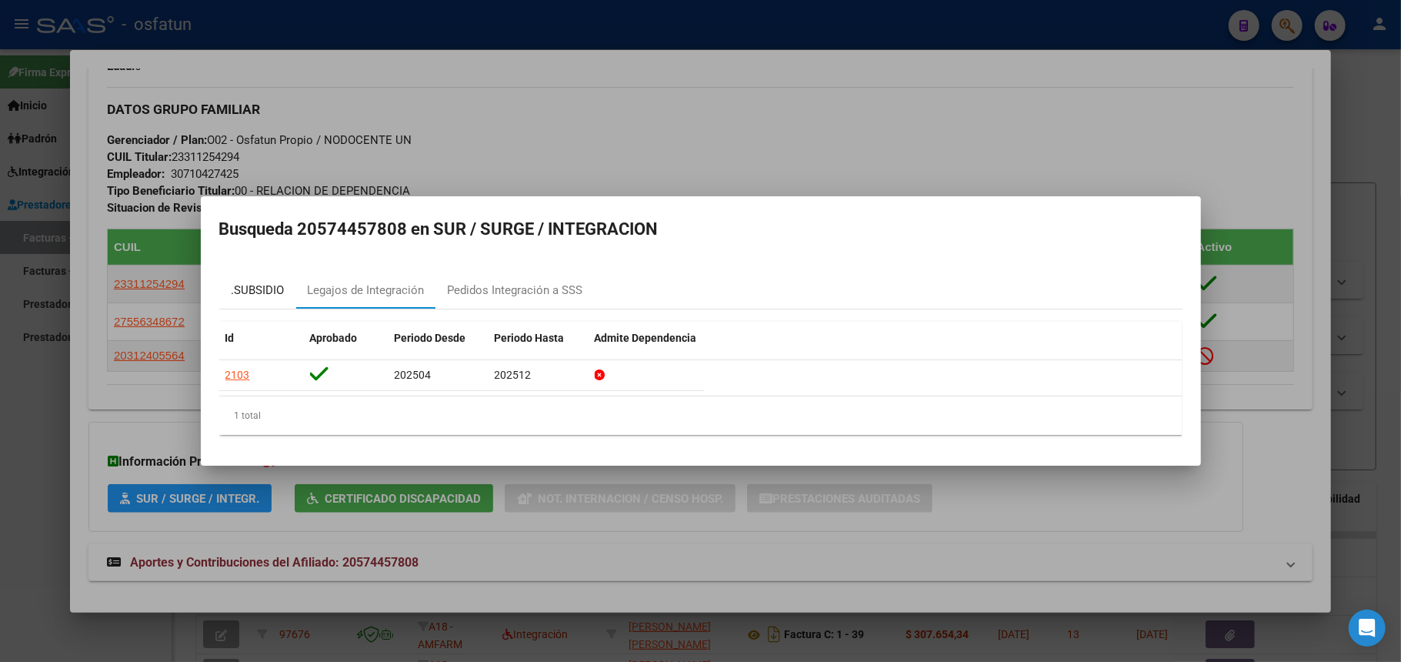
click at [275, 295] on div ".SUBSIDIO" at bounding box center [257, 291] width 53 height 18
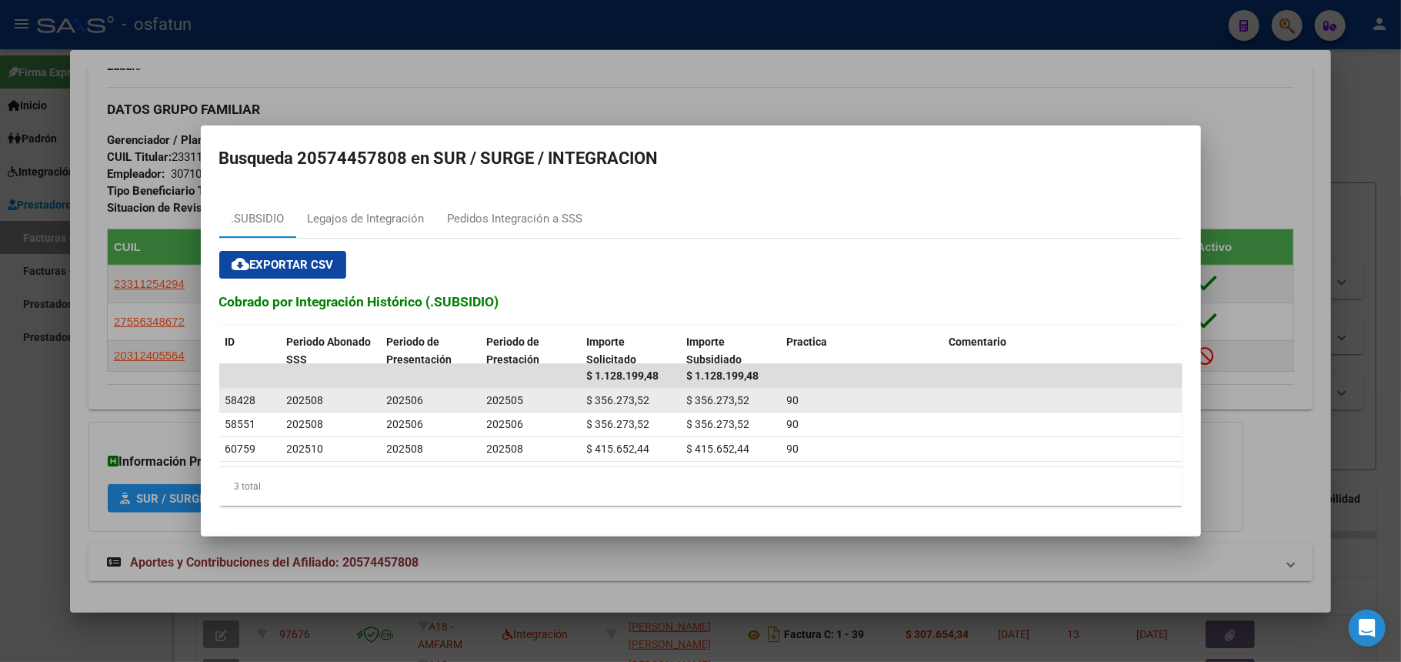
click at [296, 406] on span "202508" at bounding box center [305, 400] width 37 height 12
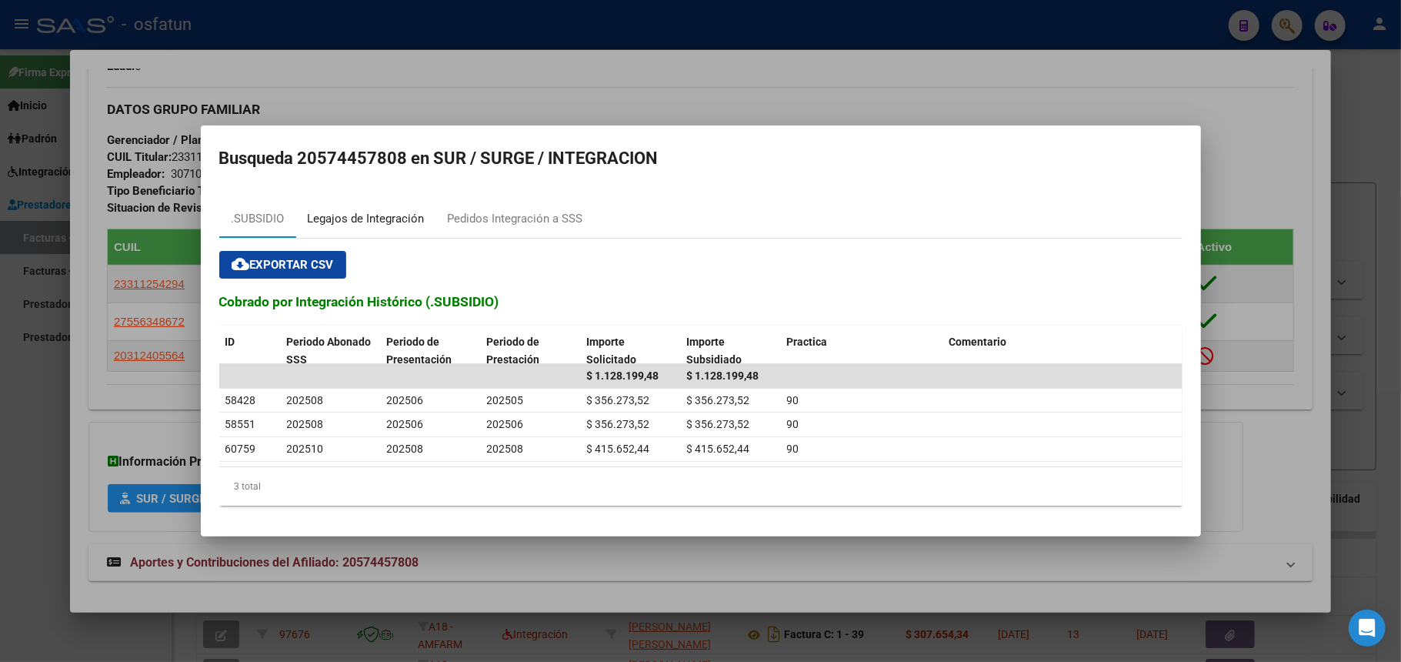
click at [389, 217] on div "Legajos de Integración" at bounding box center [366, 219] width 117 height 18
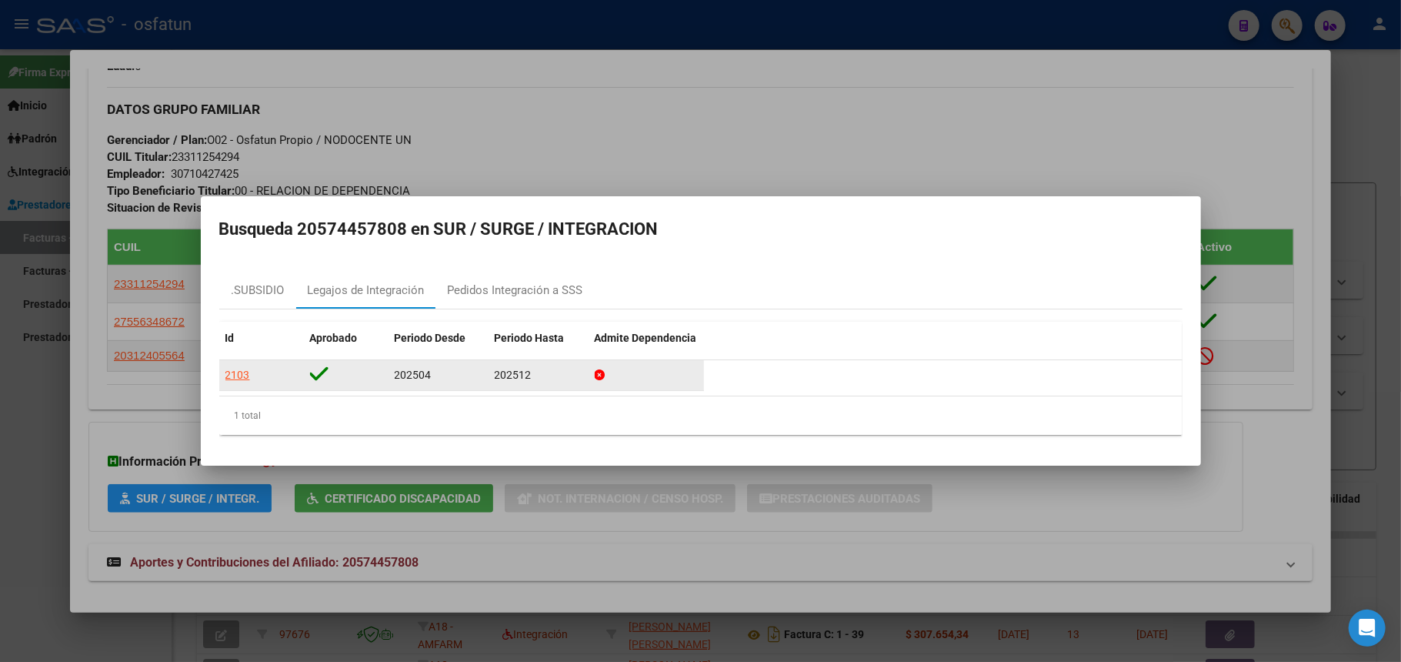
click at [247, 376] on div "2103" at bounding box center [237, 375] width 25 height 18
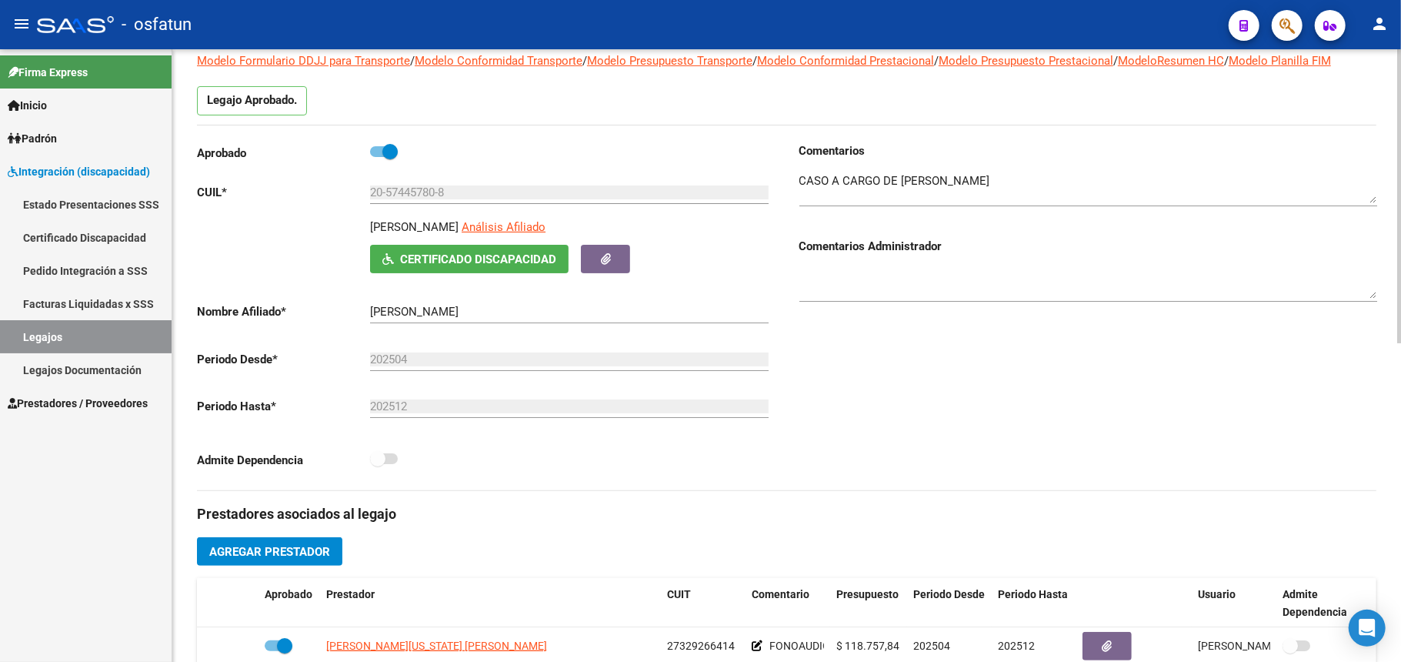
scroll to position [410, 0]
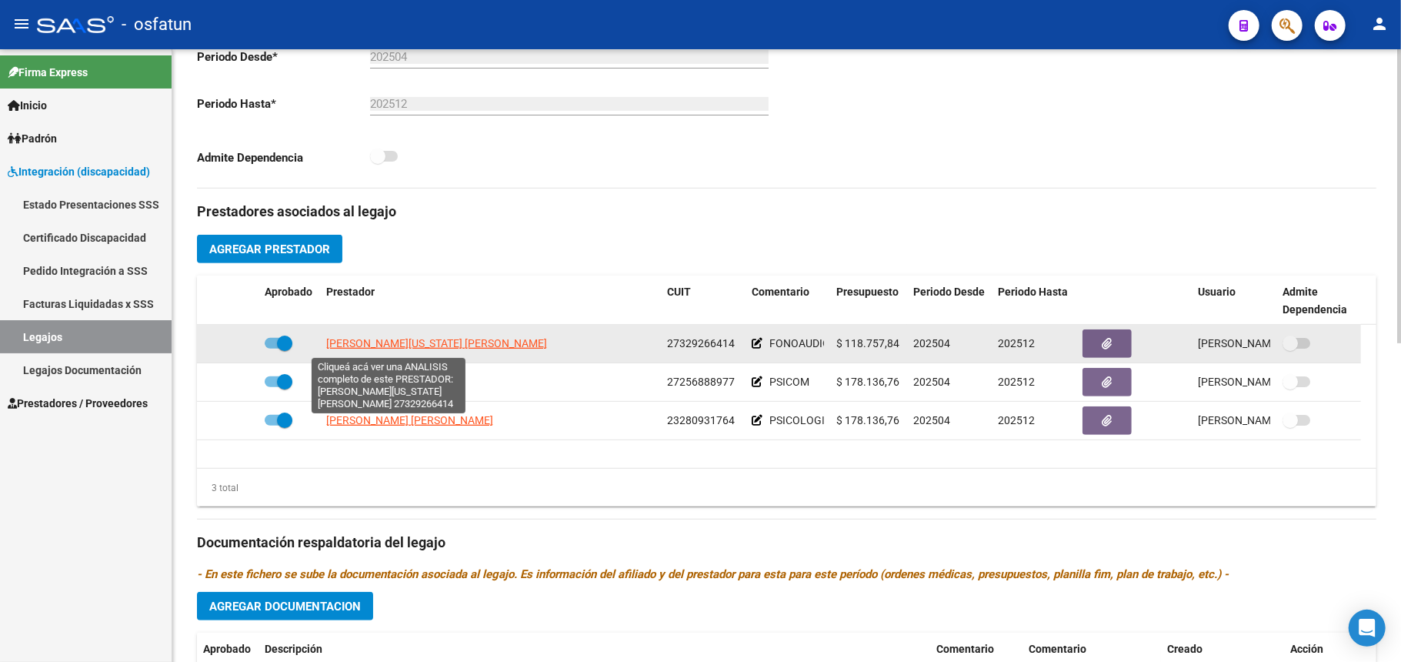
click at [402, 342] on span "[PERSON_NAME][US_STATE] [PERSON_NAME]" at bounding box center [436, 343] width 221 height 12
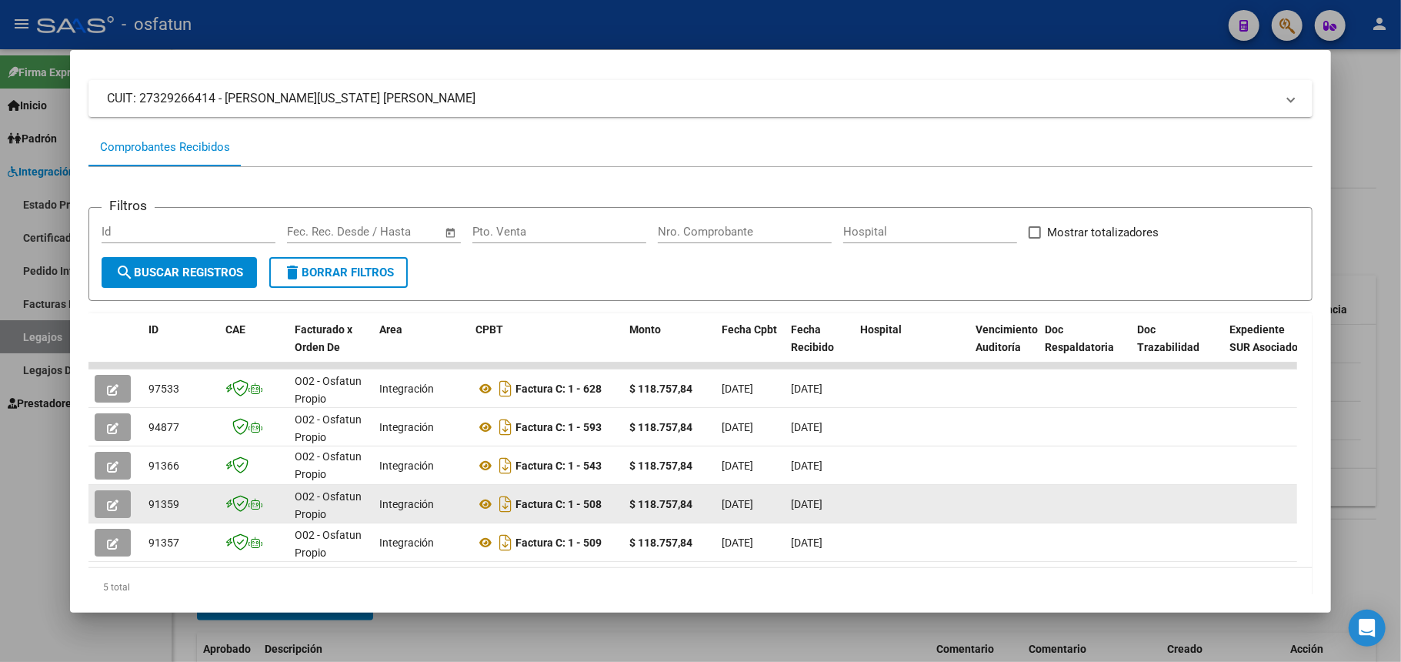
scroll to position [0, 0]
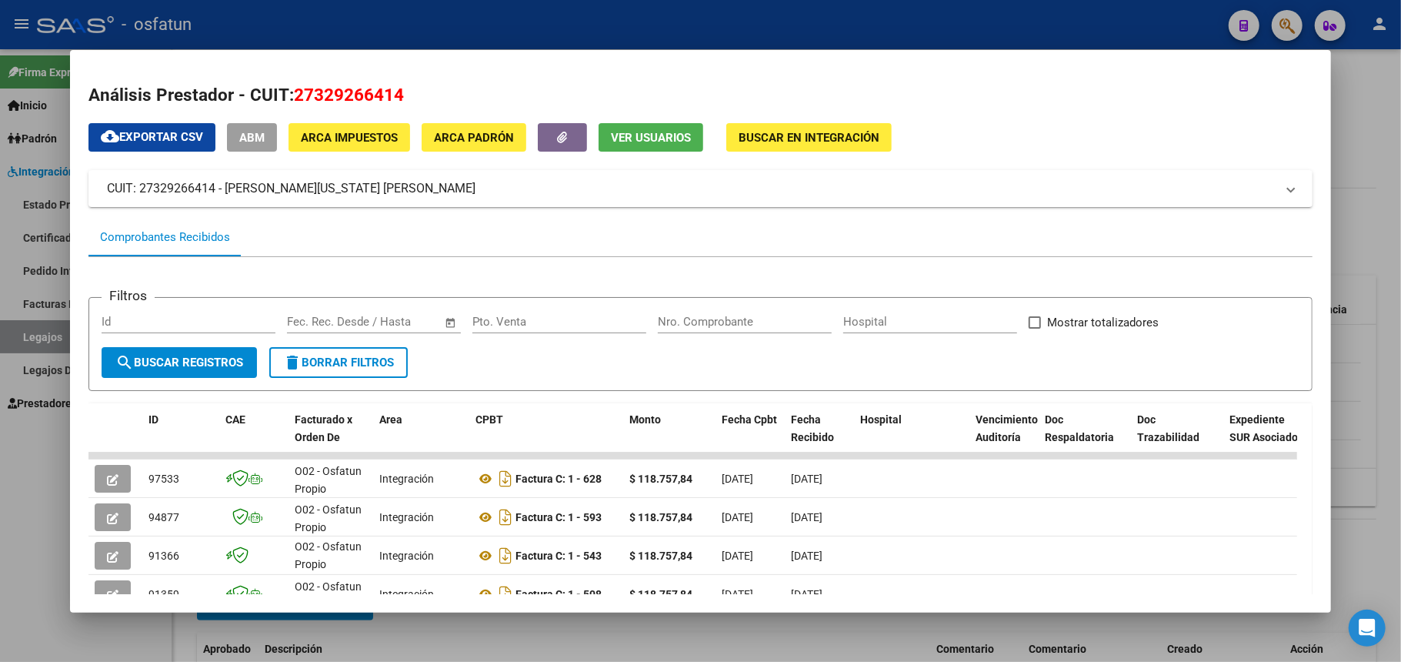
click at [1353, 78] on div at bounding box center [700, 331] width 1401 height 662
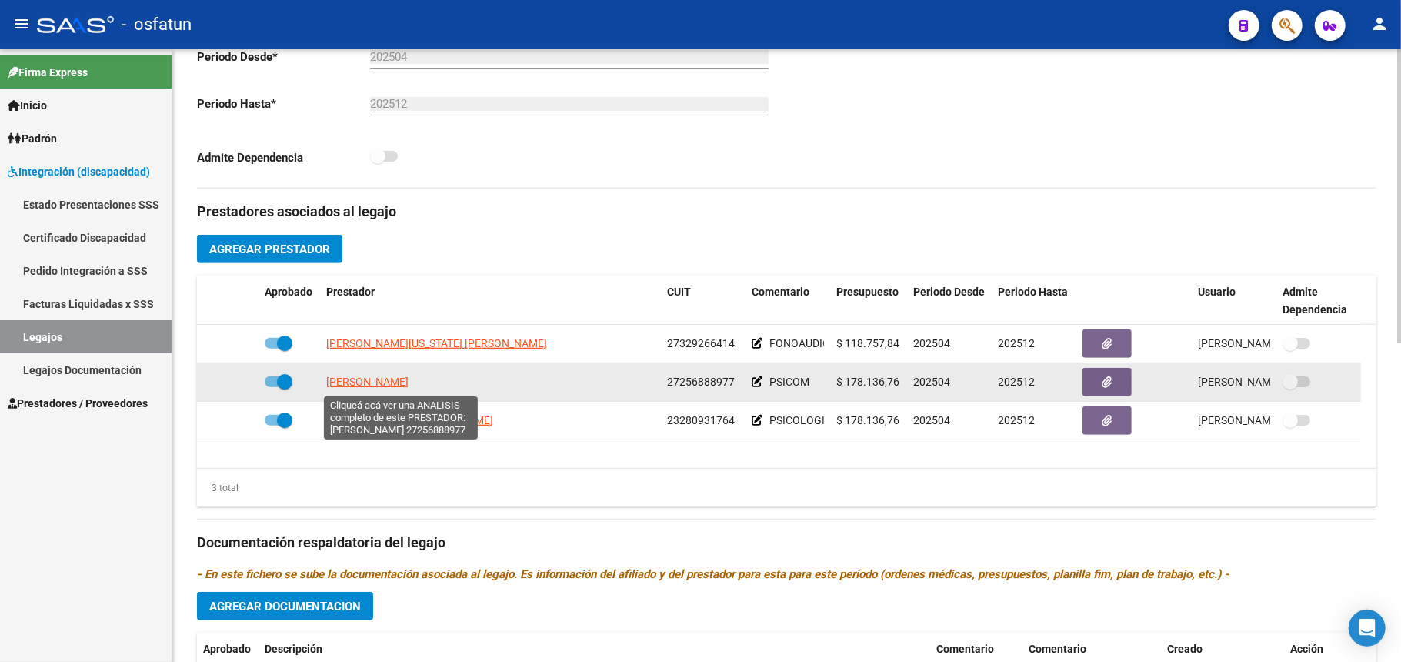
click at [407, 383] on span "[PERSON_NAME]" at bounding box center [367, 381] width 82 height 12
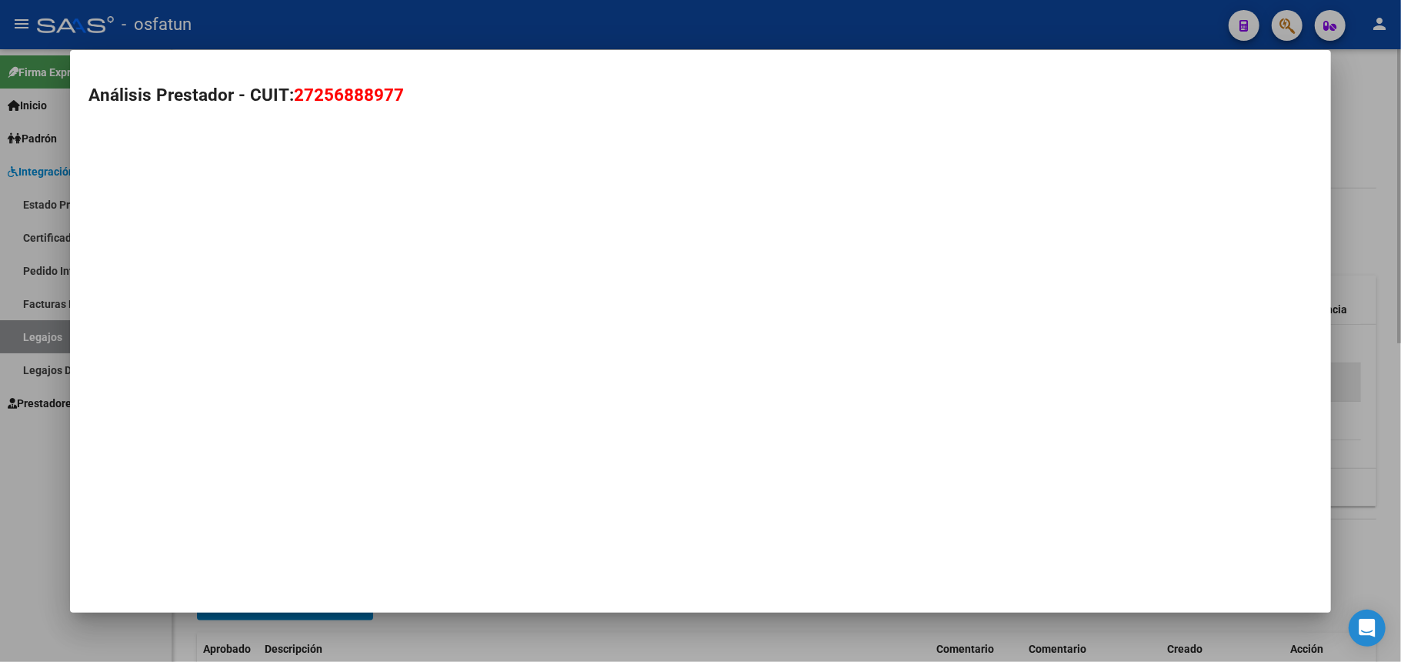
type textarea "27256888977"
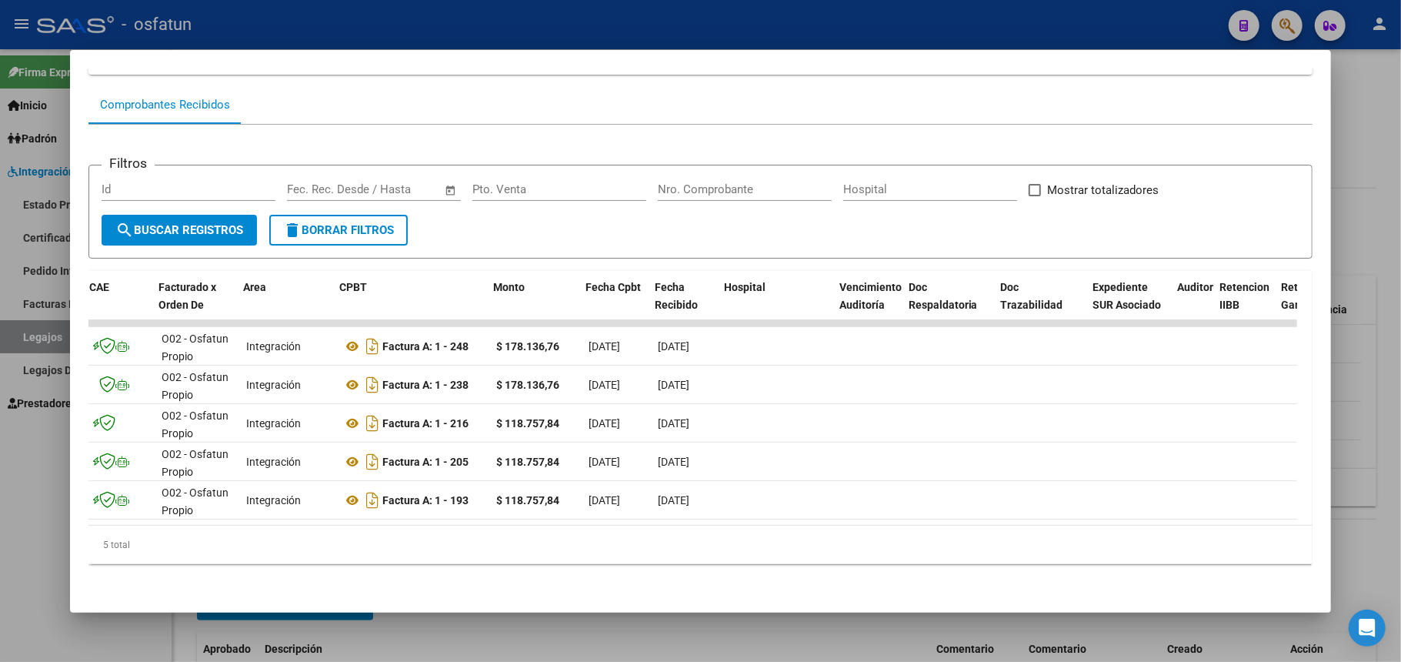
scroll to position [0, 142]
